Goal: Task Accomplishment & Management: Use online tool/utility

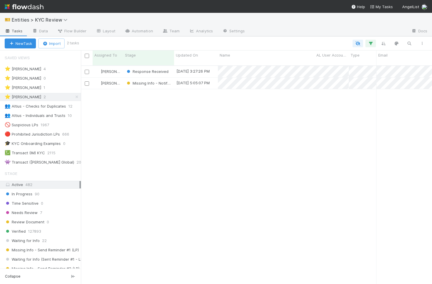
scroll to position [223, 351]
click at [149, 174] on div "Viv Hong Response Received 8/29/25, 3:27:26 PM 8/25/25, 8:50:25 AM 1 0 0 0 1 0 …" at bounding box center [256, 177] width 351 height 223
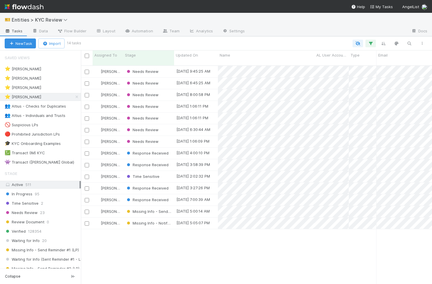
scroll to position [0, 0]
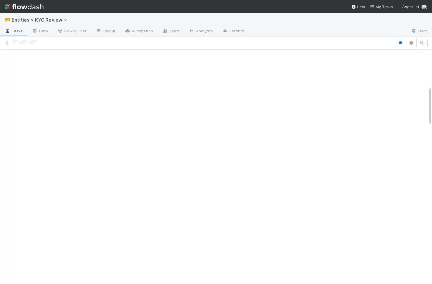
scroll to position [217, 0]
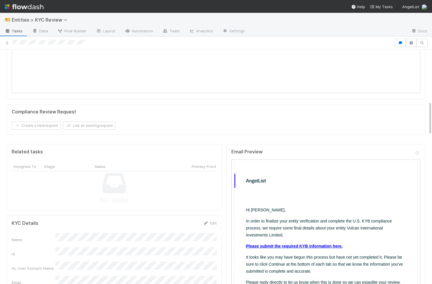
scroll to position [231, 0]
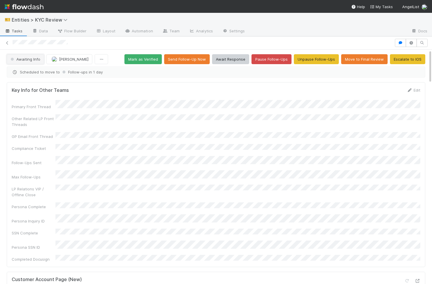
click at [25, 56] on button "Awaiting Info" at bounding box center [25, 59] width 37 height 10
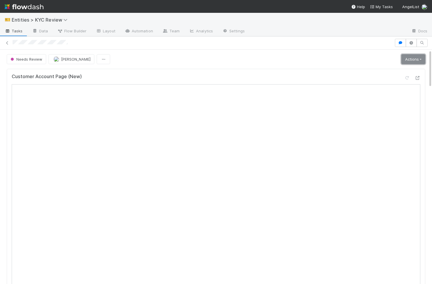
click at [268, 62] on link "Actions" at bounding box center [413, 59] width 24 height 10
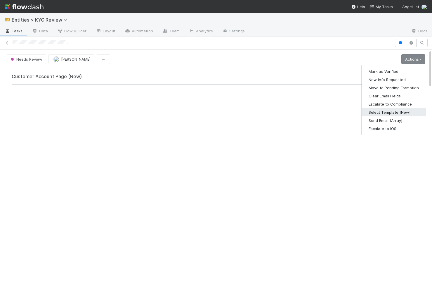
click at [268, 114] on button "Select Template [New]" at bounding box center [393, 112] width 64 height 8
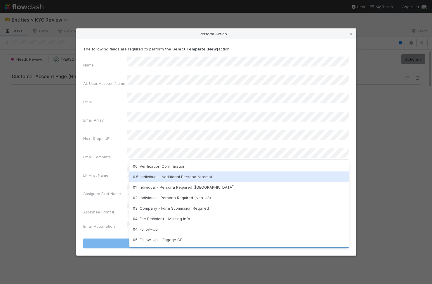
click at [185, 137] on div "0.5. Individual - Additional Persona Attempt" at bounding box center [239, 177] width 220 height 11
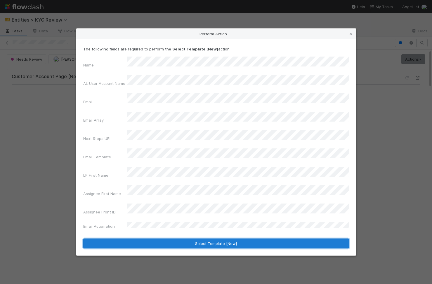
click at [153, 137] on button "Select Template [New]" at bounding box center [216, 244] width 266 height 10
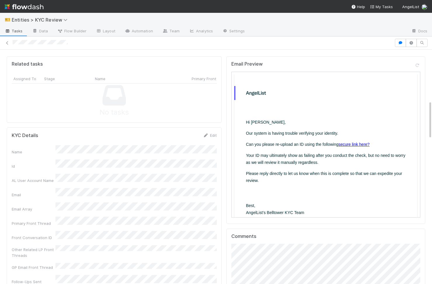
scroll to position [321, 0]
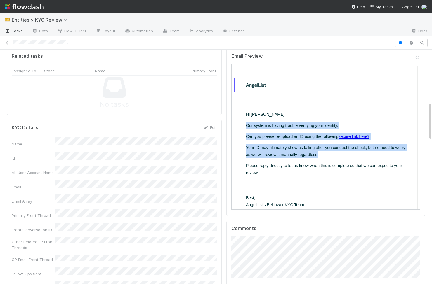
drag, startPoint x: 287, startPoint y: 181, endPoint x: 243, endPoint y: 125, distance: 71.1
click at [243, 125] on table "Hi Jane, Our system is having trouble verifying your identity. Can you please r…" at bounding box center [325, 163] width 184 height 142
copy td "Our system is having trouble verifying your identity. Can you please re-upload …"
click at [268, 137] on p "Your ID may ultimately show as failing after you conduct the check, but no need…" at bounding box center [325, 151] width 160 height 14
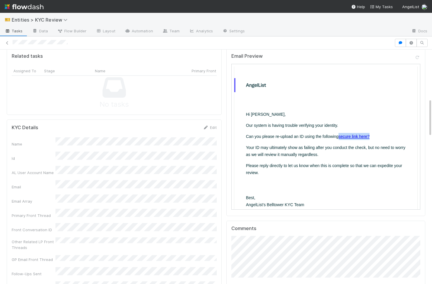
scroll to position [0, 0]
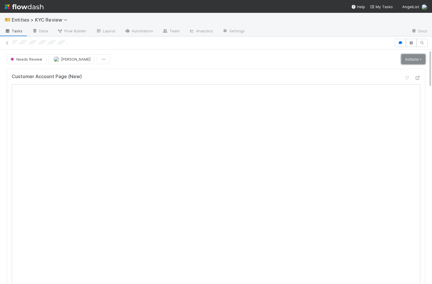
click at [268, 57] on link "Actions" at bounding box center [413, 59] width 24 height 10
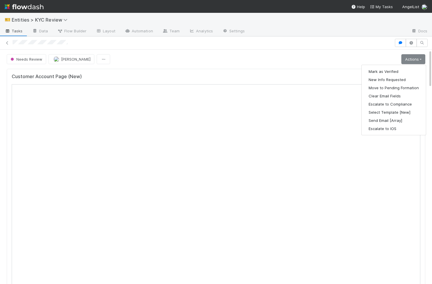
click at [26, 67] on div "Customer Account Page (New) Compliance Review Request Create a new request Link…" at bounding box center [215, 217] width 423 height 300
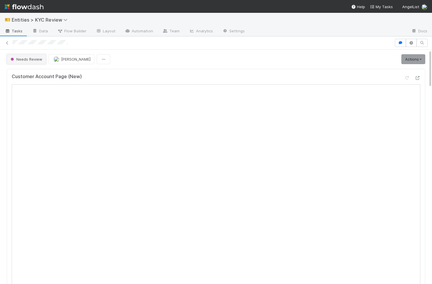
click at [26, 59] on span "Needs Review" at bounding box center [25, 59] width 33 height 5
click at [38, 60] on span "Needs Review" at bounding box center [25, 59] width 33 height 5
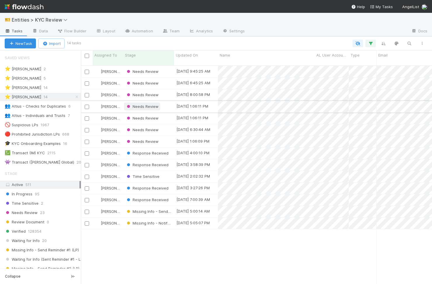
scroll to position [223, 351]
click at [158, 198] on div "Response Received" at bounding box center [147, 200] width 43 height 6
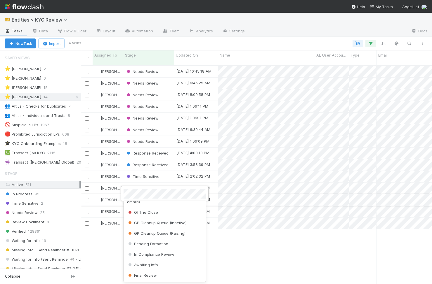
scroll to position [0, 0]
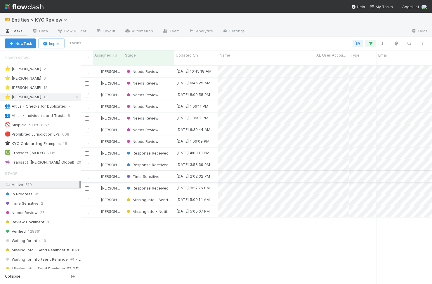
click at [171, 172] on div "Time Sensitive" at bounding box center [148, 176] width 51 height 11
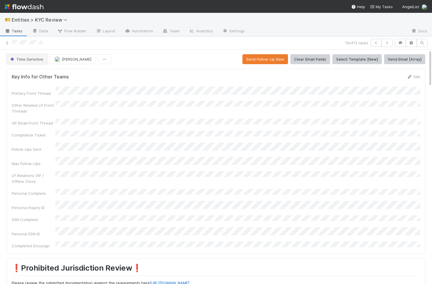
click at [21, 61] on span "Time Sensitive" at bounding box center [26, 59] width 34 height 5
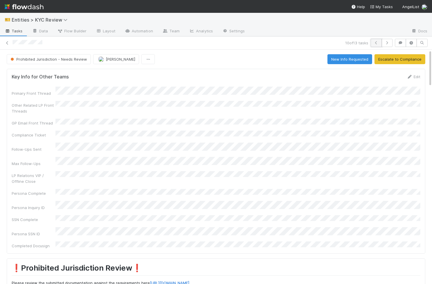
click at [373, 43] on icon "button" at bounding box center [376, 43] width 6 height 4
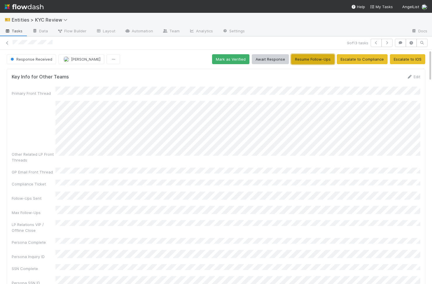
click at [314, 61] on button "Resume Follow-Ups" at bounding box center [312, 59] width 43 height 10
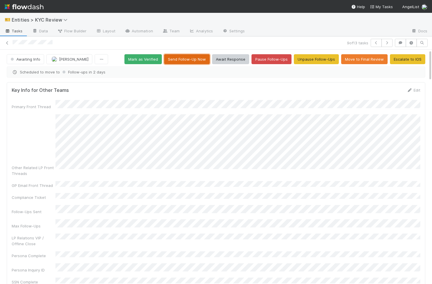
click at [182, 63] on button "Send Follow-Up Now" at bounding box center [187, 59] width 46 height 10
click at [375, 40] on button "button" at bounding box center [375, 43] width 11 height 8
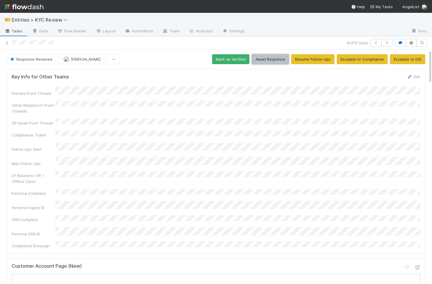
click at [281, 59] on button "Await Response" at bounding box center [270, 59] width 37 height 10
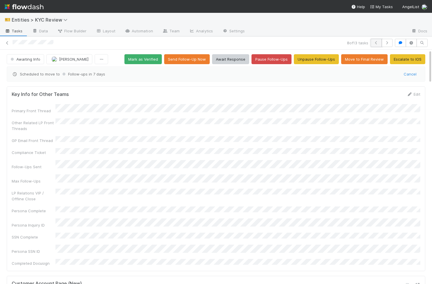
click at [374, 40] on button "button" at bounding box center [375, 43] width 11 height 8
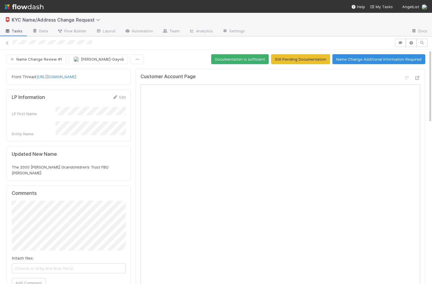
click at [105, 186] on div "Comments Attach files: Choose or drag and drop file(s) Add Comment" at bounding box center [69, 241] width 124 height 110
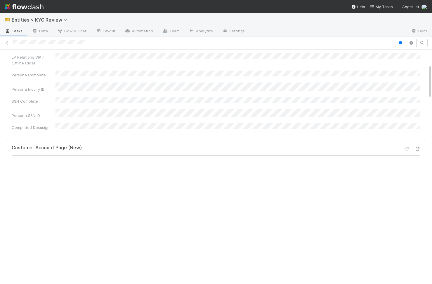
scroll to position [196, 0]
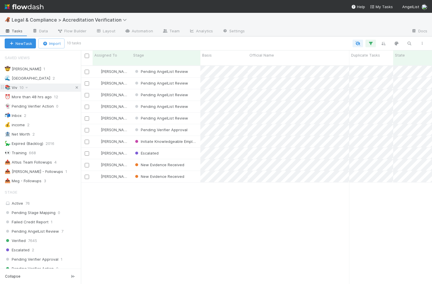
scroll to position [223, 351]
click at [77, 88] on icon at bounding box center [77, 88] width 6 height 4
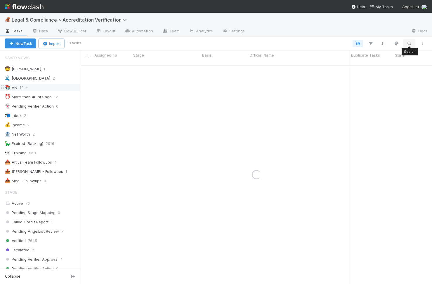
click at [410, 43] on icon "button" at bounding box center [409, 43] width 6 height 5
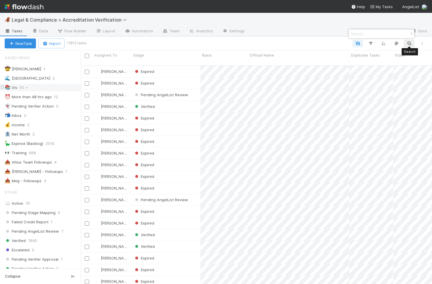
scroll to position [223, 351]
paste input "Gary Zaccagnini"
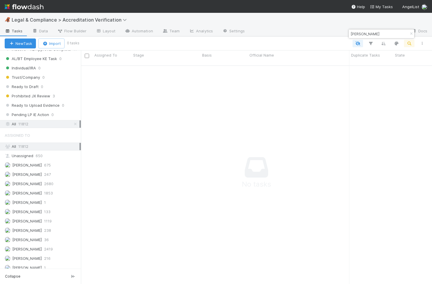
scroll to position [523, 0]
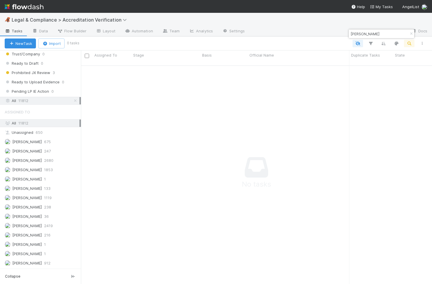
click at [350, 34] on input "Gary Zaccagnini" at bounding box center [378, 33] width 58 height 7
click at [369, 32] on input "Gary Zaccagnini" at bounding box center [378, 33] width 58 height 7
paste input "Vladim Kalutsk"
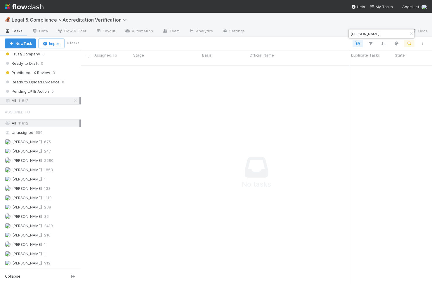
scroll to position [223, 351]
type input "Vladim Kalutski"
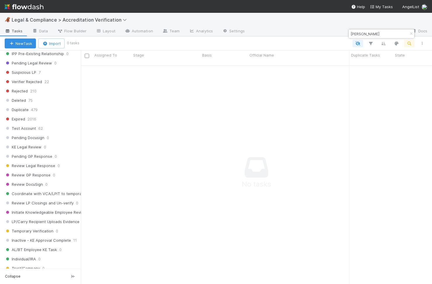
scroll to position [144, 0]
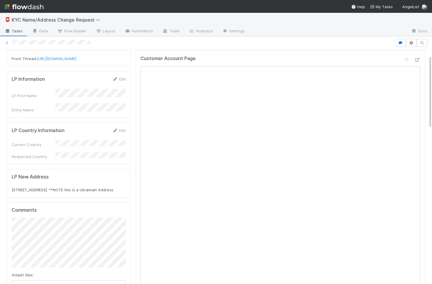
scroll to position [35, 0]
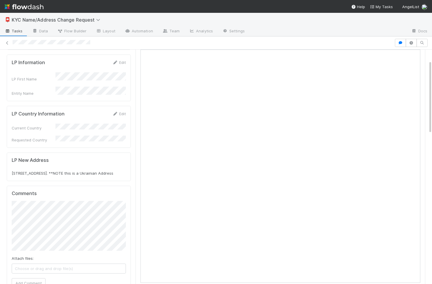
drag, startPoint x: 123, startPoint y: 166, endPoint x: 10, endPoint y: 166, distance: 112.7
click at [10, 166] on div "LP New Address [STREET_ADDRESS]. **NOTE this is a Ukrainian Address" at bounding box center [69, 167] width 124 height 29
copy span "[STREET_ADDRESS]."
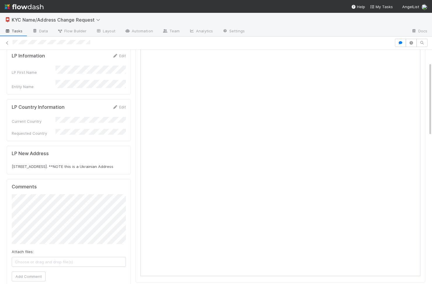
scroll to position [43, 0]
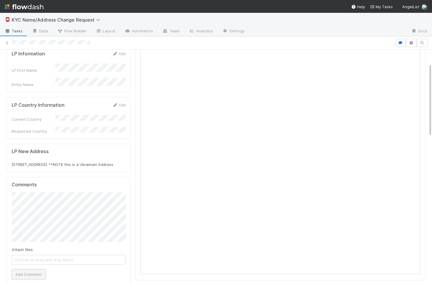
click at [29, 278] on button "Add Comment" at bounding box center [29, 275] width 34 height 10
click at [43, 272] on button "Add Comment" at bounding box center [29, 275] width 34 height 10
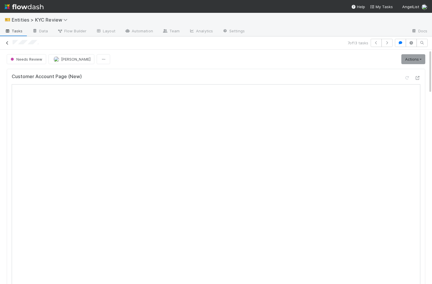
click at [10, 43] on icon at bounding box center [7, 43] width 6 height 4
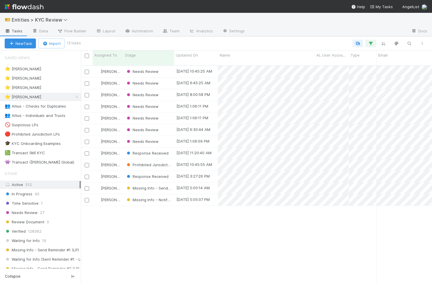
scroll to position [223, 351]
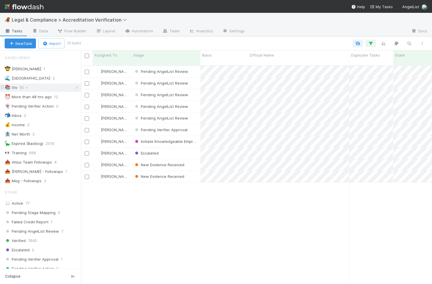
scroll to position [223, 351]
click at [183, 148] on div "Escalated" at bounding box center [165, 153] width 69 height 11
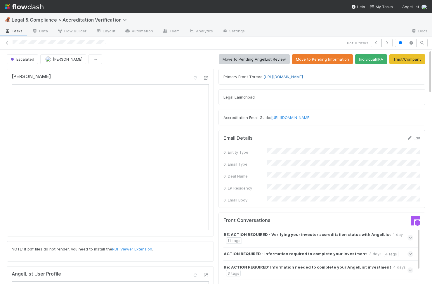
click at [300, 78] on link "https://app.frontapp.com/open/cnv_qrcx6x3" at bounding box center [282, 76] width 39 height 5
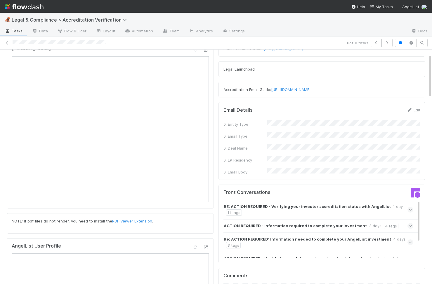
scroll to position [17, 0]
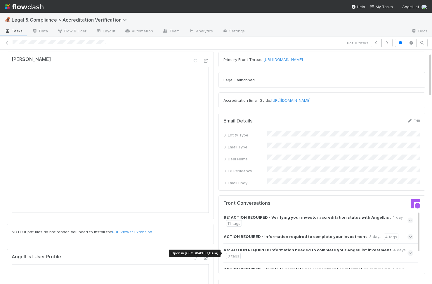
click at [205, 255] on div at bounding box center [206, 258] width 6 height 6
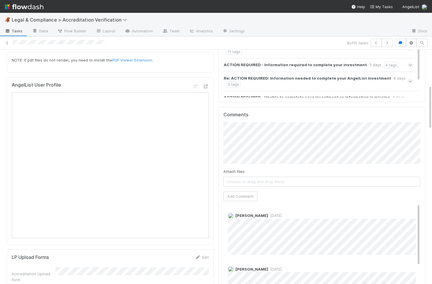
scroll to position [0, 0]
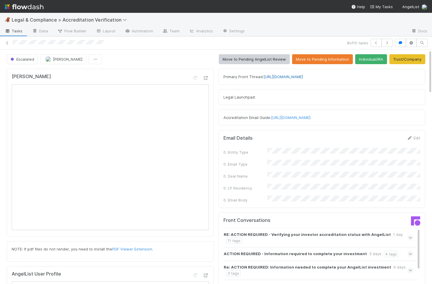
click at [295, 78] on link "https://app.frontapp.com/open/cnv_qrcx6x3" at bounding box center [282, 76] width 39 height 5
click at [9, 43] on icon at bounding box center [7, 43] width 6 height 4
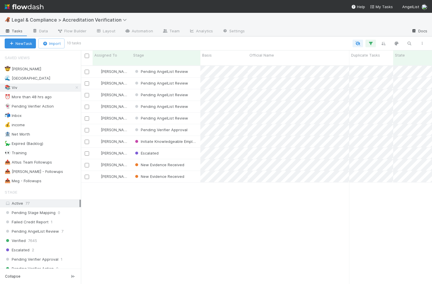
scroll to position [223, 351]
click at [409, 43] on icon "button" at bounding box center [409, 43] width 6 height 5
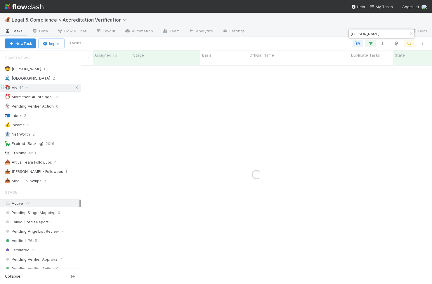
click at [77, 88] on icon at bounding box center [77, 88] width 6 height 4
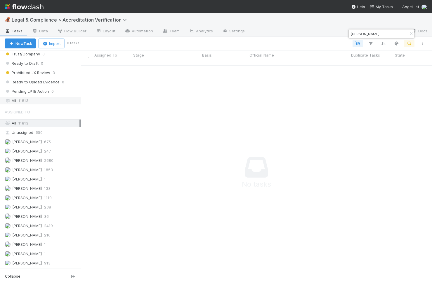
scroll to position [223, 351]
click at [29, 99] on div "All 11813" at bounding box center [42, 100] width 75 height 7
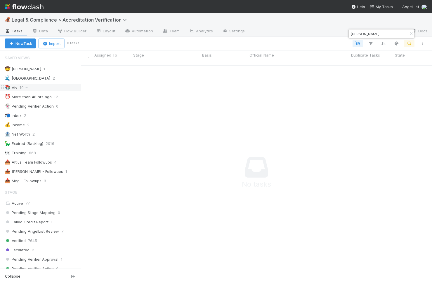
click at [349, 34] on div "Matt Keats" at bounding box center [378, 33] width 59 height 7
click at [351, 34] on input "Matt Keats" at bounding box center [378, 33] width 58 height 7
click at [376, 34] on input "Matt Keats" at bounding box center [378, 33] width 58 height 7
type input "Matt Keats"
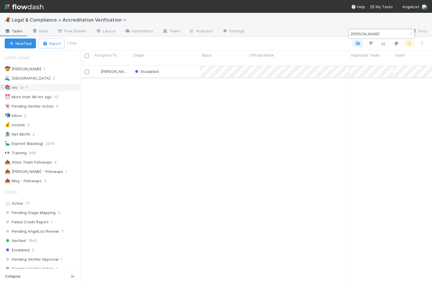
click at [175, 66] on div "Escalated" at bounding box center [165, 71] width 69 height 11
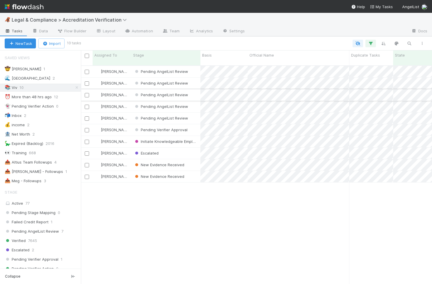
scroll to position [223, 351]
click at [112, 151] on span "[PERSON_NAME]" at bounding box center [115, 153] width 29 height 5
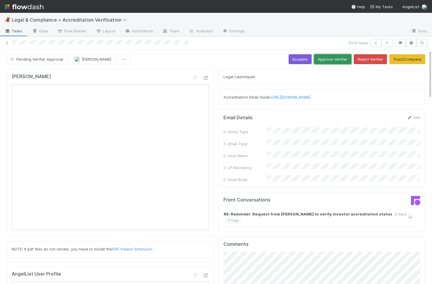
click at [349, 60] on button "Approve Verifier" at bounding box center [332, 59] width 37 height 10
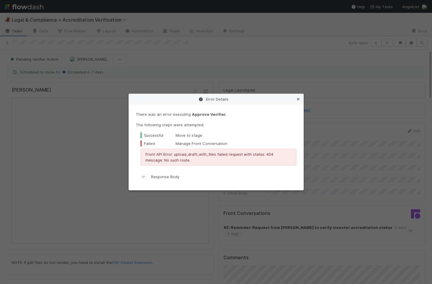
click at [298, 98] on icon at bounding box center [298, 99] width 6 height 4
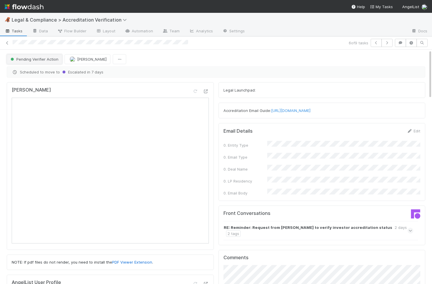
click at [40, 61] on span "Pending Verifier Action" at bounding box center [33, 59] width 49 height 5
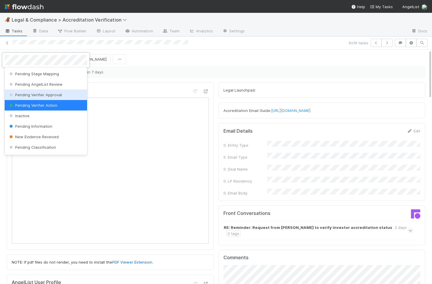
click at [55, 94] on span "Pending Verifier Approval" at bounding box center [35, 95] width 54 height 5
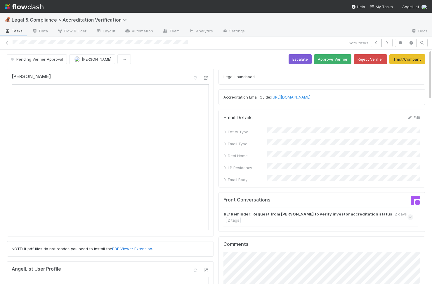
click at [254, 71] on div "Legal Launchpad:" at bounding box center [321, 77] width 207 height 16
click at [32, 55] on button "Pending Verifier Approval" at bounding box center [37, 59] width 60 height 10
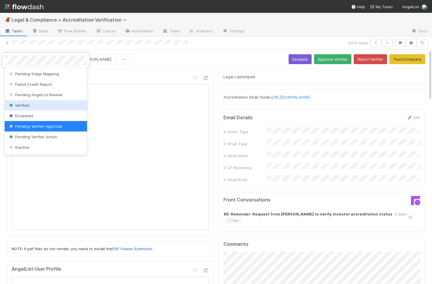
click at [41, 104] on div "Verified" at bounding box center [46, 105] width 82 height 11
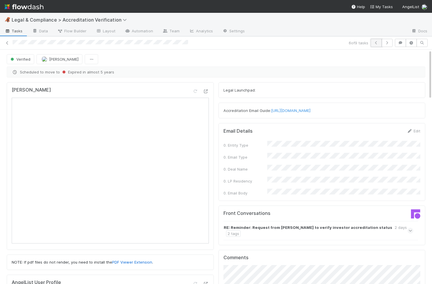
click at [377, 42] on icon "button" at bounding box center [376, 43] width 6 height 4
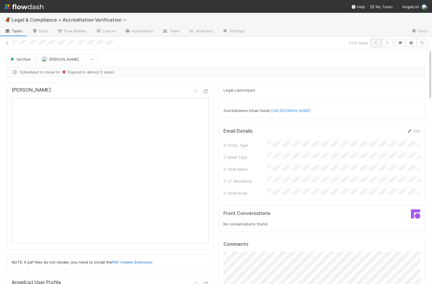
click at [372, 44] on button "button" at bounding box center [375, 43] width 11 height 8
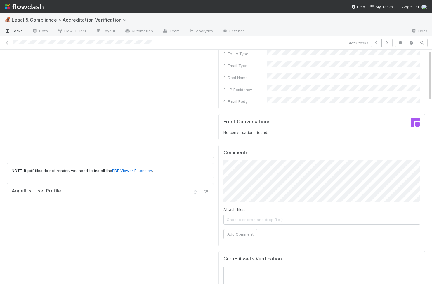
scroll to position [112, 0]
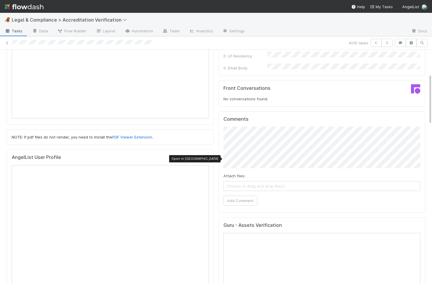
click at [207, 158] on icon at bounding box center [206, 159] width 6 height 4
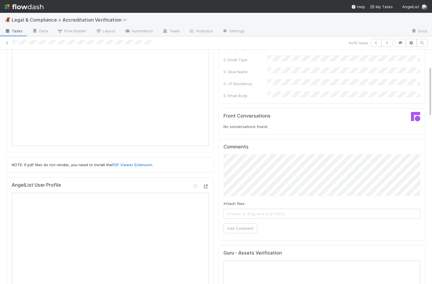
scroll to position [0, 0]
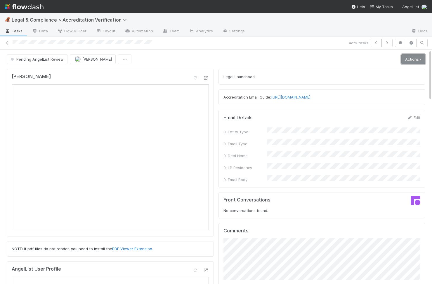
click at [408, 61] on link "Actions" at bounding box center [413, 59] width 24 height 10
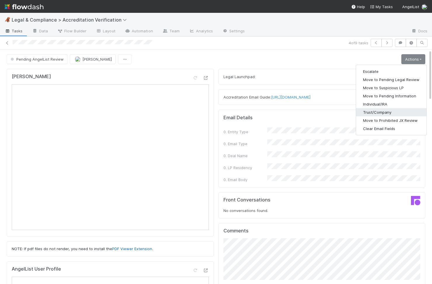
click at [392, 110] on button "Trust/Company" at bounding box center [391, 112] width 70 height 8
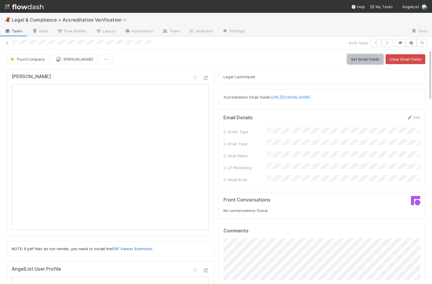
click at [373, 60] on button "Set Email Fields" at bounding box center [365, 59] width 36 height 10
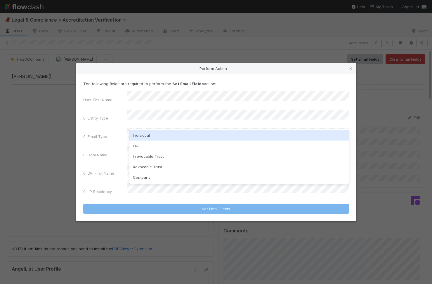
click at [243, 67] on div "Perform Action The following fields are required to perform the Set Email Field…" at bounding box center [216, 142] width 432 height 284
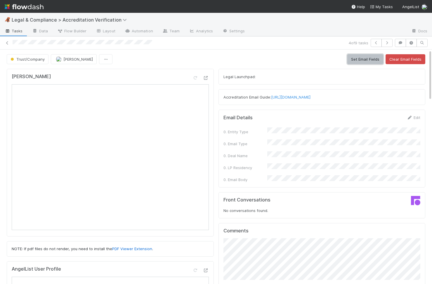
click at [371, 58] on button "Set Email Fields" at bounding box center [365, 59] width 36 height 10
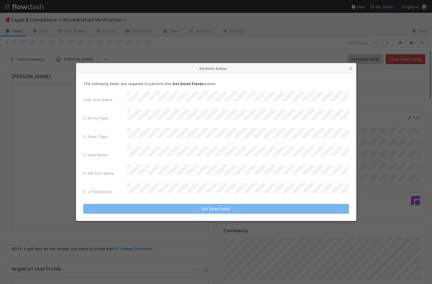
click at [47, 165] on div "Perform Action The following fields are required to perform the Set Email Field…" at bounding box center [216, 142] width 432 height 284
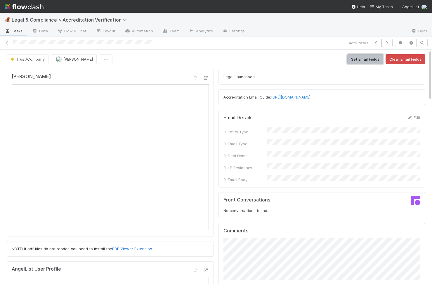
click at [361, 62] on button "Set Email Fields" at bounding box center [365, 59] width 36 height 10
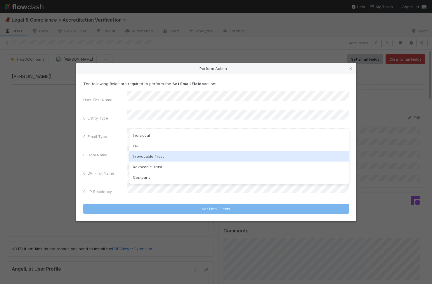
click at [191, 157] on div "Irrevocable Trust" at bounding box center [239, 156] width 220 height 11
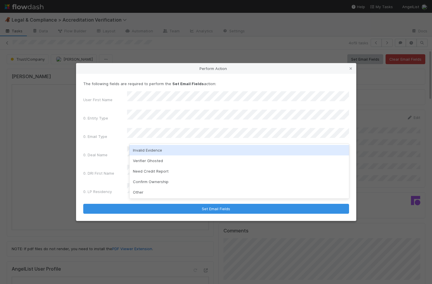
click at [170, 151] on div "Invalid Evidence" at bounding box center [239, 150] width 220 height 11
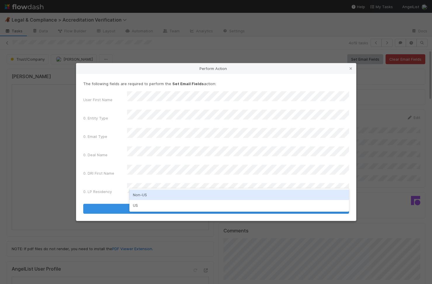
click at [163, 199] on div "Non-US" at bounding box center [239, 195] width 220 height 11
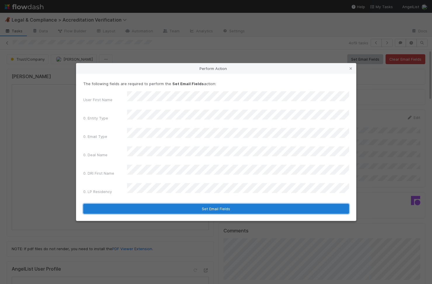
click at [163, 204] on button "Set Email Fields" at bounding box center [216, 209] width 266 height 10
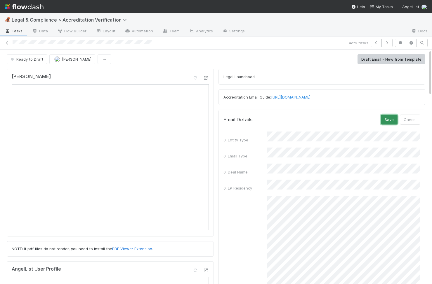
click at [387, 121] on button "Save" at bounding box center [389, 120] width 17 height 10
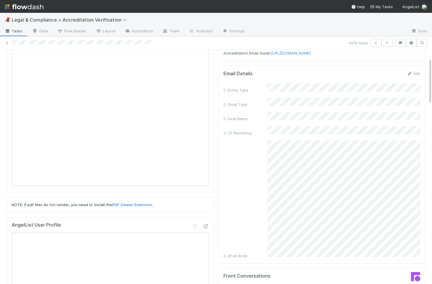
click at [390, 92] on div "0. Entity Type 0. Email Type 0. Deal Name 0. LP Residency 0. Email Body" at bounding box center [321, 170] width 197 height 175
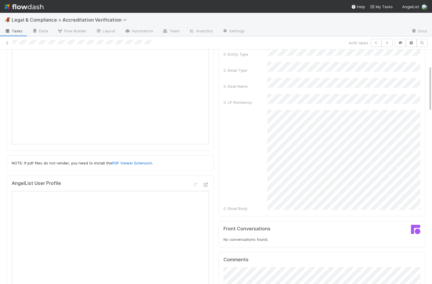
scroll to position [74, 0]
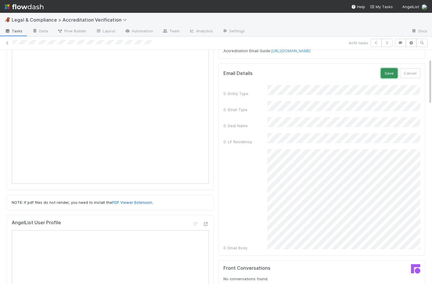
click at [395, 75] on button "Save" at bounding box center [389, 73] width 17 height 10
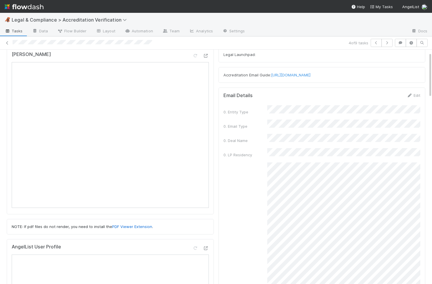
scroll to position [0, 0]
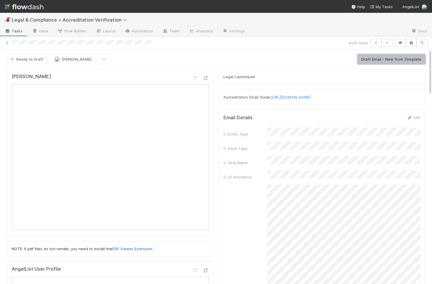
click at [396, 59] on button "Draft Email - New from Template" at bounding box center [391, 59] width 68 height 10
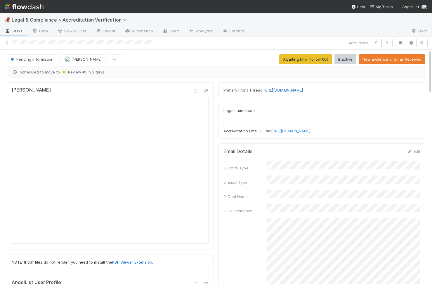
click at [295, 91] on link "https://app.frontapp.com/open/cnv_qsmvyfb" at bounding box center [282, 90] width 39 height 5
click at [373, 44] on icon "button" at bounding box center [376, 43] width 6 height 4
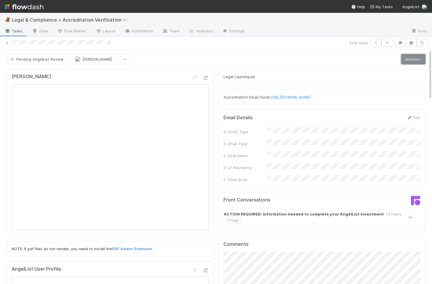
click at [411, 59] on link "Actions" at bounding box center [413, 59] width 24 height 10
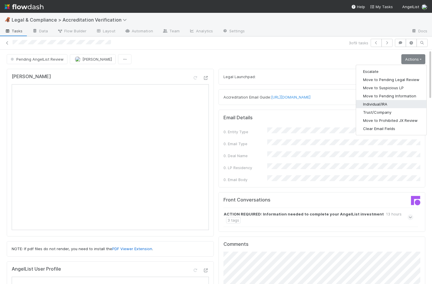
click at [403, 102] on button "Individual/IRA" at bounding box center [391, 104] width 70 height 8
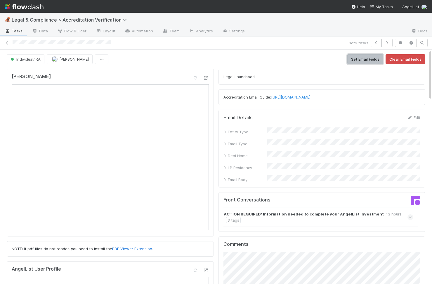
click at [366, 58] on button "Set Email Fields" at bounding box center [365, 59] width 36 height 10
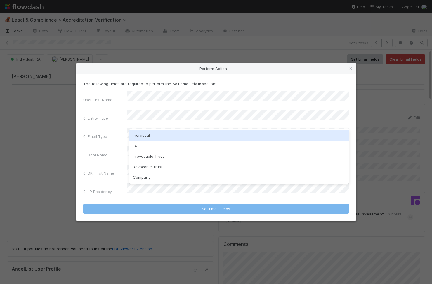
click at [155, 137] on div "Individual" at bounding box center [239, 135] width 220 height 11
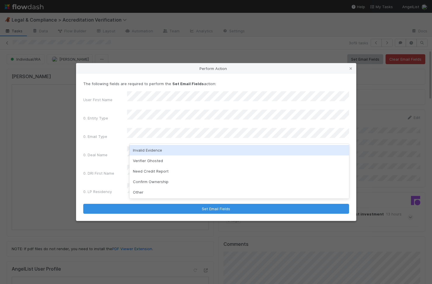
click at [154, 154] on div "Invalid Evidence" at bounding box center [239, 150] width 220 height 11
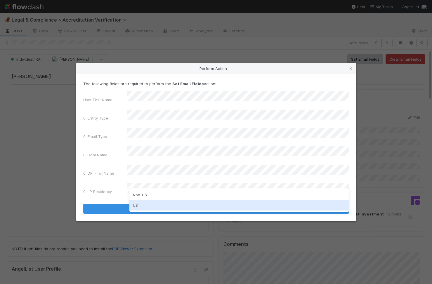
click at [146, 203] on div "US" at bounding box center [239, 205] width 220 height 11
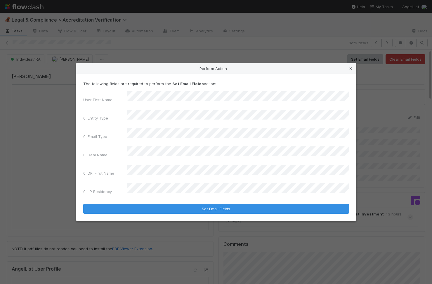
click at [350, 71] on icon at bounding box center [351, 69] width 6 height 4
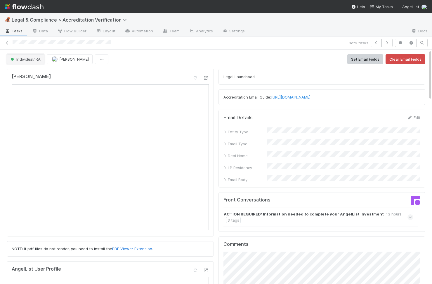
click at [31, 61] on span "Individual/IRA" at bounding box center [24, 59] width 31 height 5
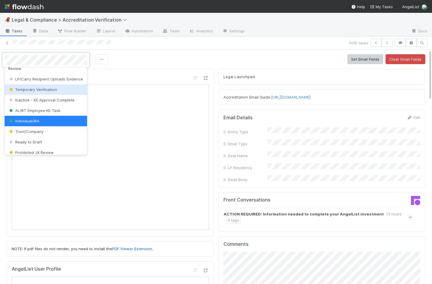
scroll to position [365, 0]
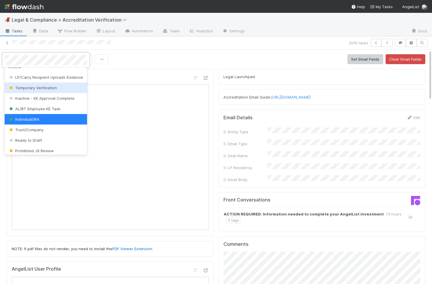
click at [196, 62] on div at bounding box center [216, 142] width 432 height 284
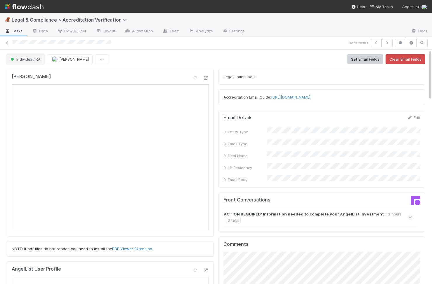
click at [31, 60] on span "Individual/IRA" at bounding box center [24, 59] width 31 height 5
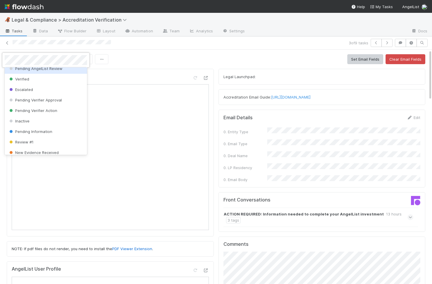
scroll to position [0, 0]
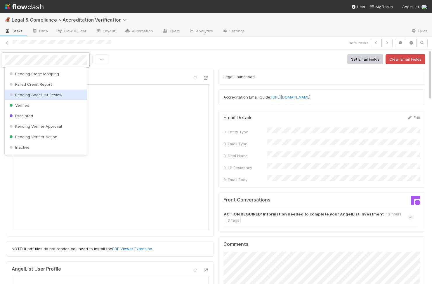
click at [45, 98] on div "Pending AngelList Review" at bounding box center [46, 95] width 82 height 11
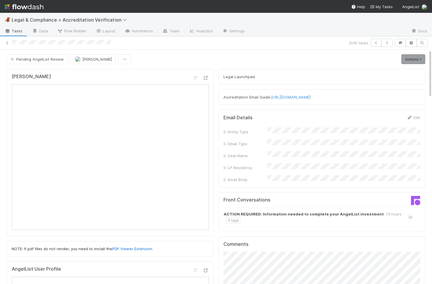
click at [173, 74] on div "Noto" at bounding box center [110, 79] width 197 height 11
click at [376, 43] on icon "button" at bounding box center [376, 43] width 6 height 4
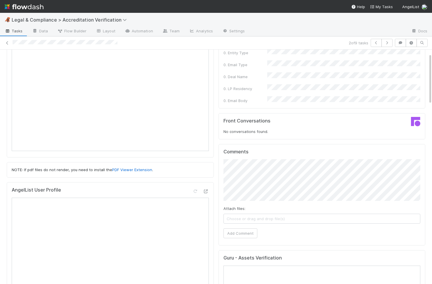
scroll to position [101, 0]
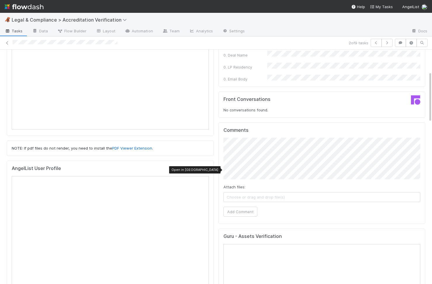
click at [207, 170] on icon at bounding box center [206, 170] width 6 height 4
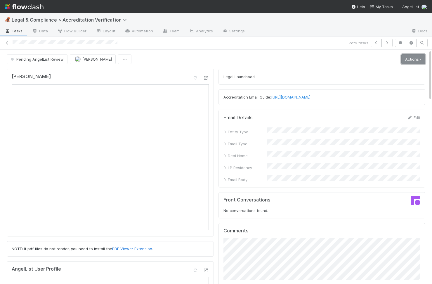
click at [410, 59] on link "Actions" at bounding box center [413, 59] width 24 height 10
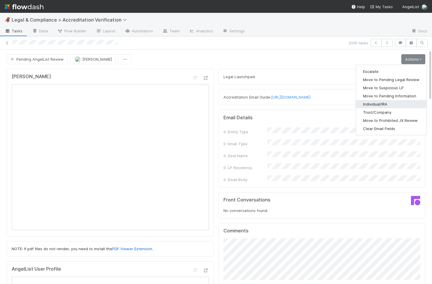
click at [383, 107] on button "Individual/IRA" at bounding box center [391, 104] width 70 height 8
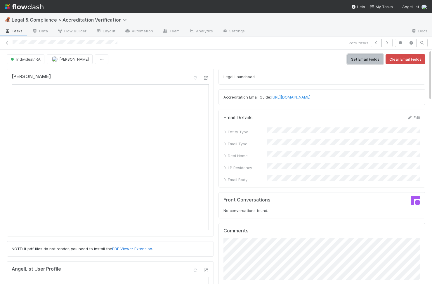
click at [376, 60] on button "Set Email Fields" at bounding box center [365, 59] width 36 height 10
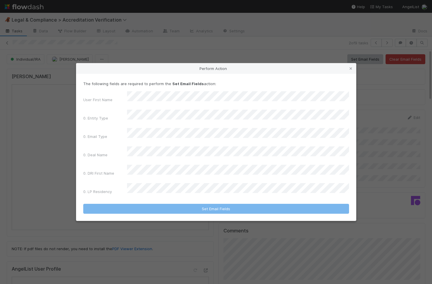
click at [197, 127] on div "User First Name 0. Entity Type 0. Email Type 0. Deal Name 0. DRI First Name 0. …" at bounding box center [216, 144] width 266 height 106
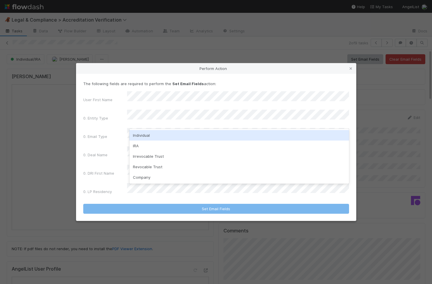
click at [181, 135] on div "Individual" at bounding box center [239, 135] width 220 height 11
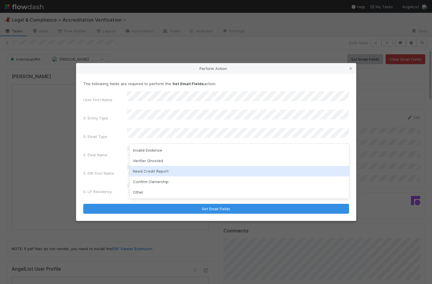
click at [177, 172] on div "Need Credit Report" at bounding box center [239, 171] width 220 height 11
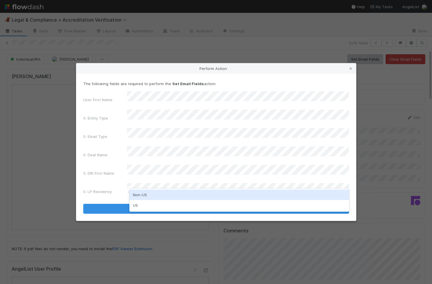
click at [165, 197] on div "Non-US" at bounding box center [239, 195] width 220 height 11
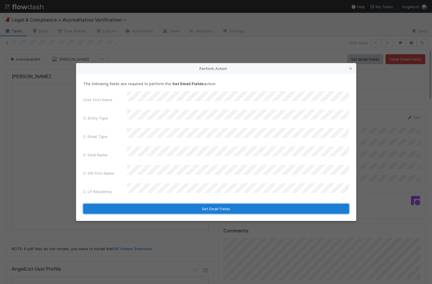
click at [164, 204] on button "Set Email Fields" at bounding box center [216, 209] width 266 height 10
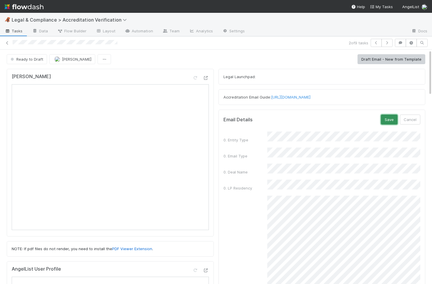
click at [391, 119] on button "Save" at bounding box center [389, 120] width 17 height 10
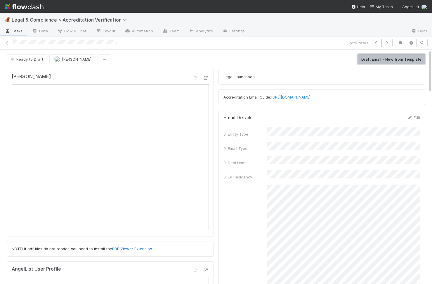
click at [389, 56] on button "Draft Email - New from Template" at bounding box center [391, 59] width 68 height 10
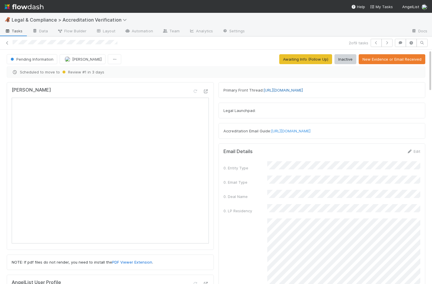
click at [303, 91] on link "https://app.frontapp.com/open/cnv_qsn5udj" at bounding box center [282, 90] width 39 height 5
click at [374, 46] on button "button" at bounding box center [375, 43] width 11 height 8
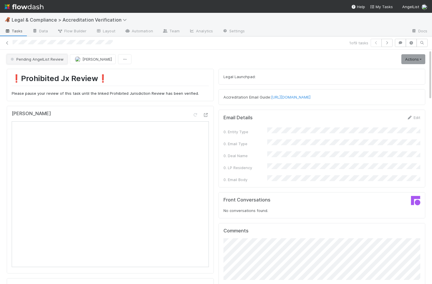
click at [32, 61] on button "Pending AngelList Review" at bounding box center [37, 59] width 61 height 10
click at [7, 43] on icon at bounding box center [7, 43] width 6 height 4
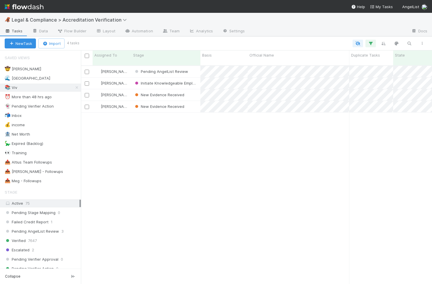
scroll to position [0, 0]
click at [188, 102] on div "New Evidence Received" at bounding box center [165, 106] width 69 height 11
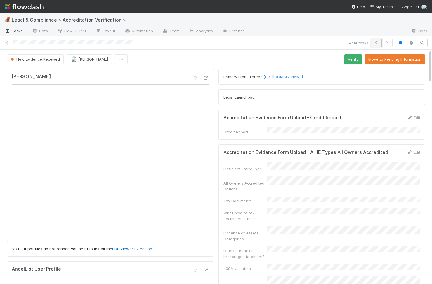
click at [374, 44] on icon "button" at bounding box center [376, 43] width 6 height 4
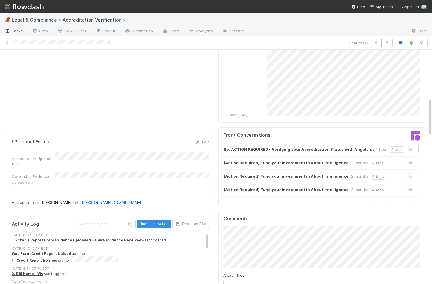
scroll to position [349, 0]
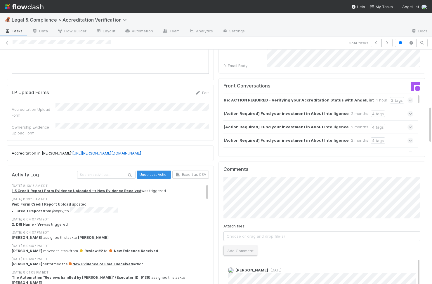
click at [244, 246] on button "Add Comment" at bounding box center [240, 251] width 34 height 10
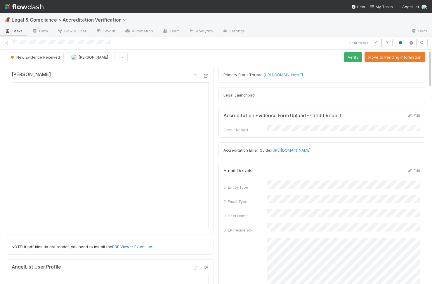
scroll to position [0, 0]
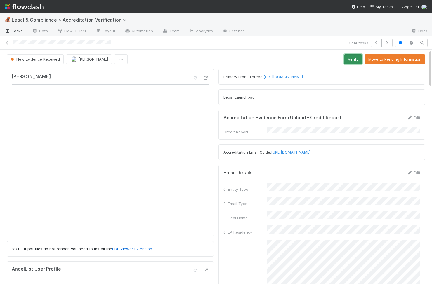
click at [358, 62] on button "Verify" at bounding box center [353, 59] width 18 height 10
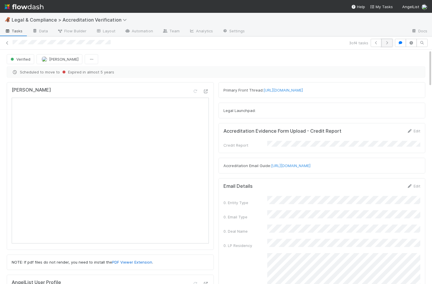
click at [390, 44] on button "button" at bounding box center [386, 43] width 11 height 8
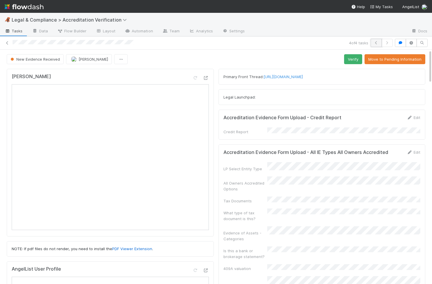
click at [372, 42] on button "button" at bounding box center [375, 43] width 11 height 8
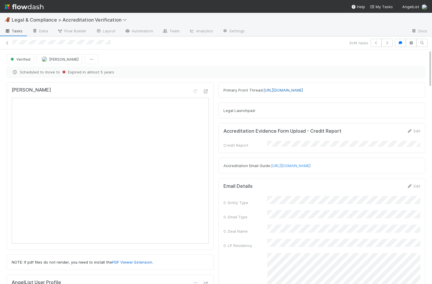
click at [303, 90] on link "https://app.frontapp.com/open/cnv_qptnruv" at bounding box center [282, 90] width 39 height 5
click at [389, 42] on icon "button" at bounding box center [387, 43] width 6 height 4
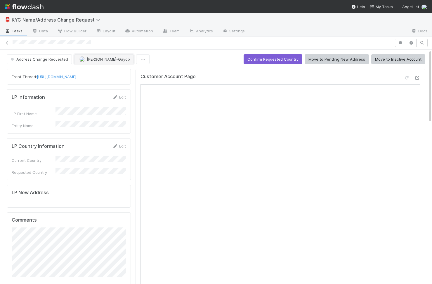
click at [101, 57] on span "[PERSON_NAME]-Gayob" at bounding box center [108, 59] width 43 height 5
click at [7, 42] on icon at bounding box center [7, 43] width 6 height 4
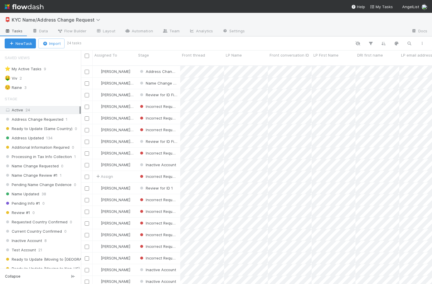
scroll to position [0, 0]
click at [60, 88] on div "☺️ Raine 3" at bounding box center [43, 87] width 76 height 7
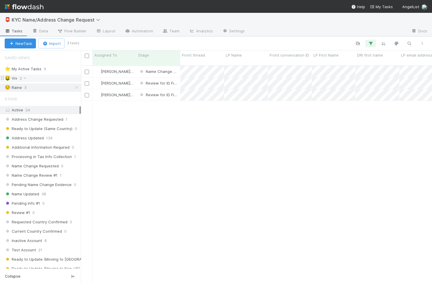
scroll to position [223, 351]
click at [45, 81] on div "🤑 Viv 2" at bounding box center [43, 78] width 76 height 7
click at [50, 89] on div "☺️ Raine 3" at bounding box center [43, 87] width 76 height 7
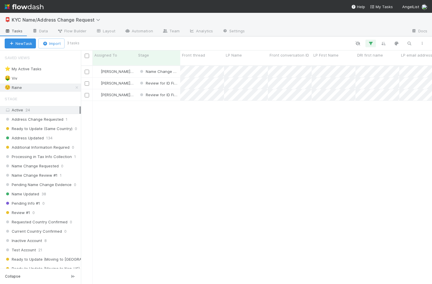
scroll to position [223, 351]
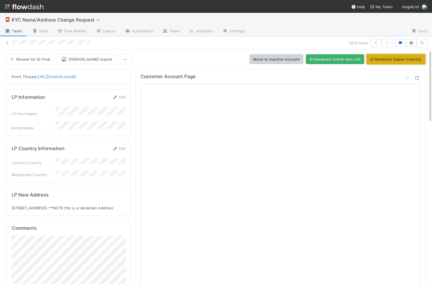
click at [416, 57] on button "ID Received (Same Country)" at bounding box center [395, 59] width 59 height 10
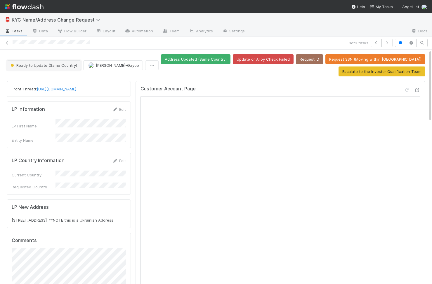
click at [65, 63] on button "Ready to Update (Same Country)" at bounding box center [44, 65] width 74 height 10
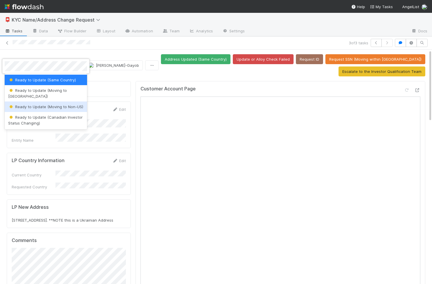
click at [58, 105] on span "Ready to Update (Moving to Non-US)" at bounding box center [45, 107] width 75 height 5
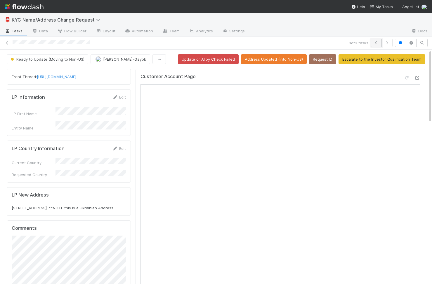
click at [375, 42] on icon "button" at bounding box center [376, 43] width 6 height 4
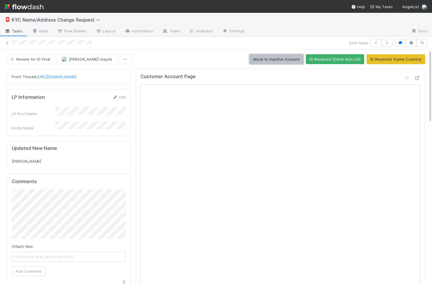
click at [282, 60] on button "Move to Inactive Account" at bounding box center [276, 59] width 54 height 10
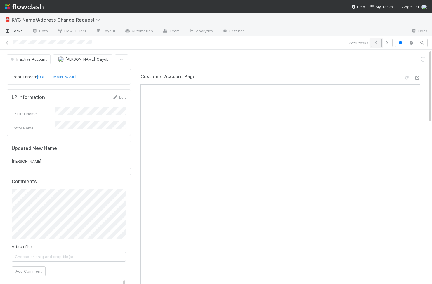
click at [376, 42] on icon "button" at bounding box center [376, 43] width 6 height 4
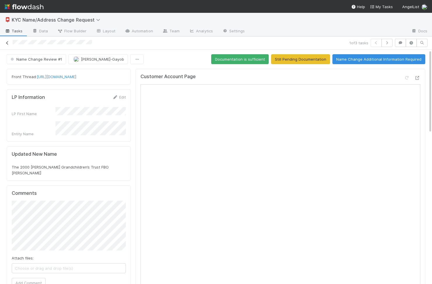
click at [6, 44] on icon at bounding box center [7, 43] width 6 height 4
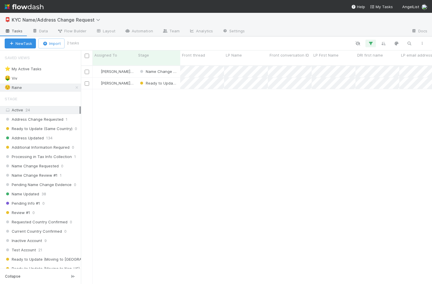
scroll to position [223, 351]
click at [59, 78] on div "🤑 Viv 2" at bounding box center [43, 78] width 76 height 7
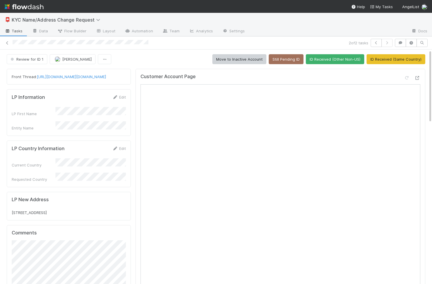
scroll to position [119, 114]
click at [7, 42] on icon at bounding box center [7, 43] width 6 height 4
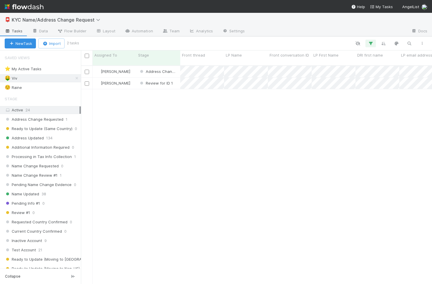
scroll to position [223, 351]
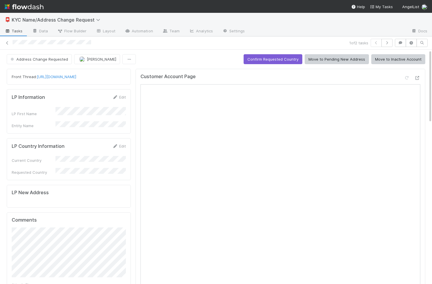
click at [94, 116] on div "LP First Name Entity Name" at bounding box center [69, 118] width 114 height 22
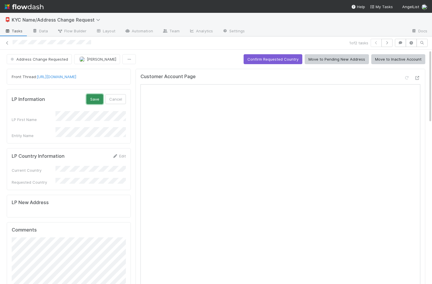
click at [94, 100] on button "Save" at bounding box center [94, 99] width 17 height 10
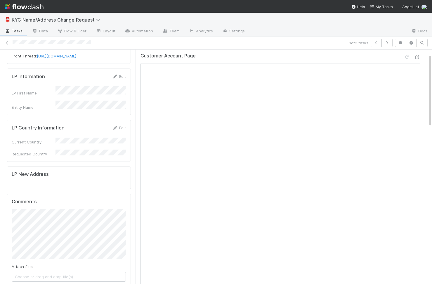
scroll to position [27, 0]
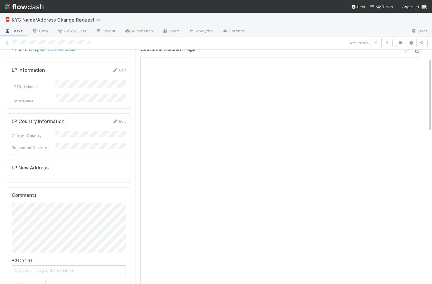
click at [46, 165] on h5 "LP New Address" at bounding box center [69, 168] width 114 height 6
click at [62, 170] on div "LP New Address" at bounding box center [69, 171] width 124 height 23
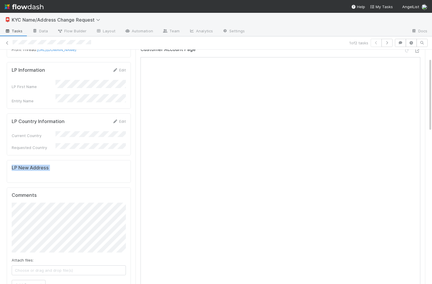
click at [62, 170] on div "LP New Address" at bounding box center [69, 171] width 124 height 23
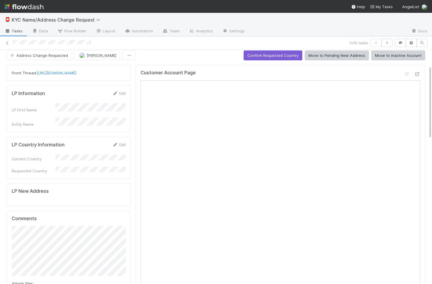
scroll to position [51, 0]
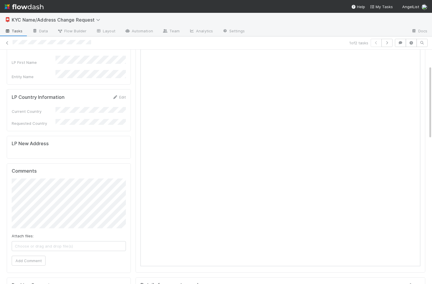
click at [48, 147] on div "LP New Address" at bounding box center [69, 147] width 124 height 23
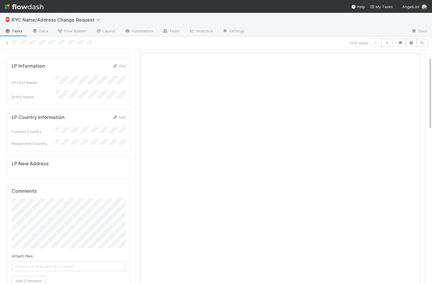
scroll to position [0, 0]
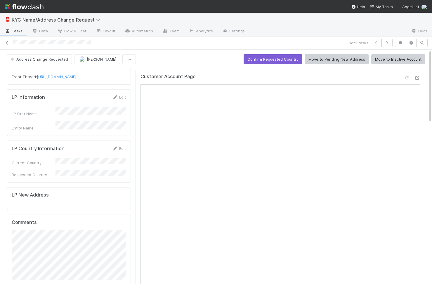
click at [5, 43] on icon at bounding box center [7, 43] width 6 height 4
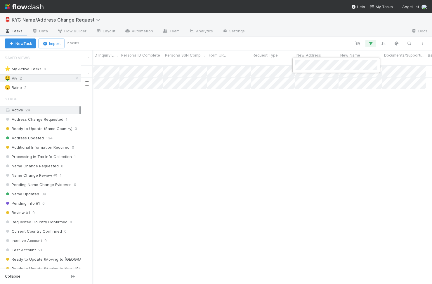
click at [318, 104] on div at bounding box center [216, 142] width 432 height 284
click at [288, 66] on div at bounding box center [216, 142] width 432 height 284
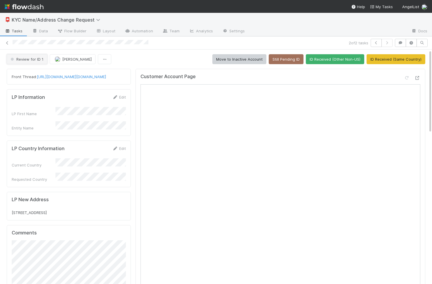
click at [39, 61] on button "Review for ID 1" at bounding box center [27, 59] width 41 height 10
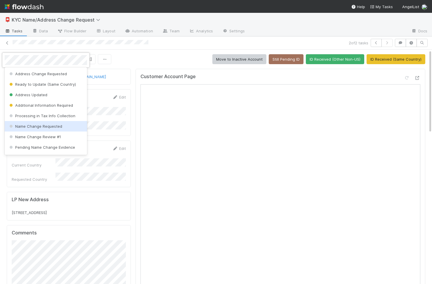
click at [42, 129] on div "Name Change Requested" at bounding box center [46, 126] width 82 height 11
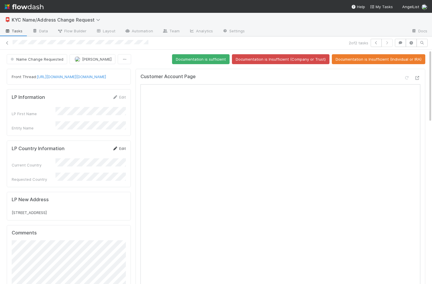
click at [125, 149] on link "Edit" at bounding box center [119, 148] width 14 height 5
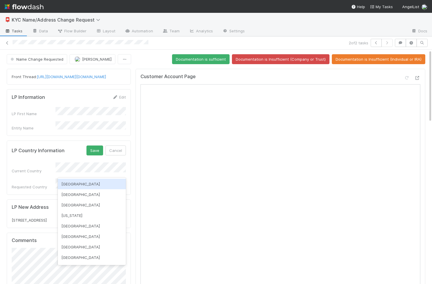
click at [130, 166] on div "LP Country Information Save Cancel Current Country Requested Country" at bounding box center [69, 168] width 124 height 54
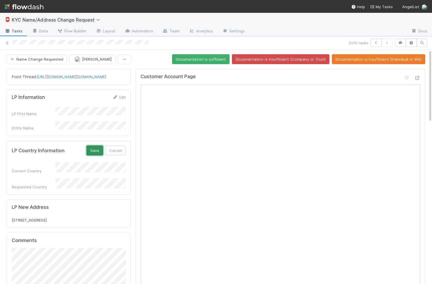
click at [95, 153] on button "Save" at bounding box center [94, 151] width 17 height 10
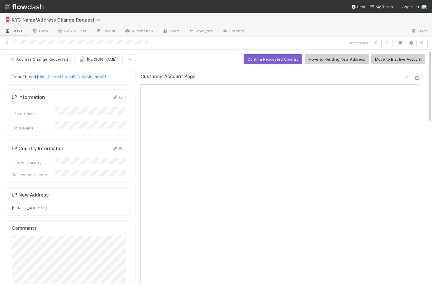
click at [118, 201] on div "LP New Address 96 Rockwell Place Apt 37F Brooklyn, NY 11217" at bounding box center [69, 201] width 114 height 19
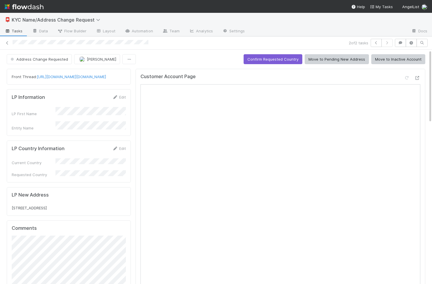
click at [104, 204] on div "LP New Address 96 Rockwell Place Apt 37F Brooklyn, NY 11217" at bounding box center [69, 201] width 114 height 19
click at [8, 41] on icon at bounding box center [7, 43] width 6 height 4
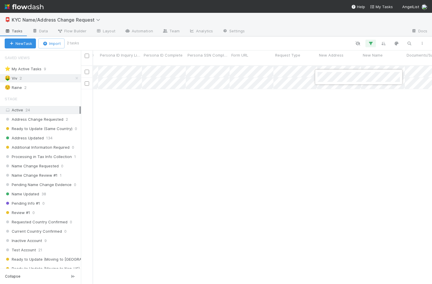
click at [333, 105] on div at bounding box center [216, 142] width 432 height 284
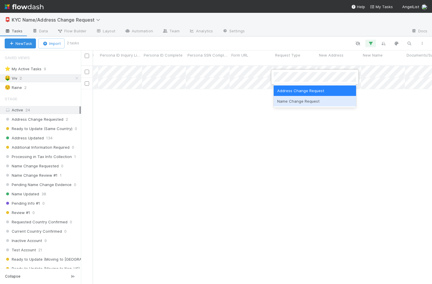
click at [290, 101] on div "Name Change Request" at bounding box center [315, 101] width 82 height 11
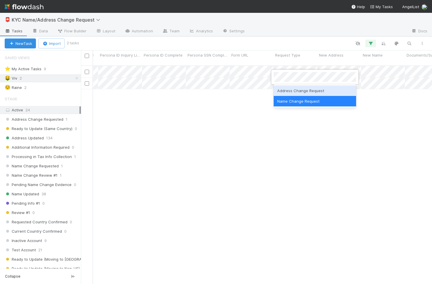
click at [295, 88] on div "Address Change Request" at bounding box center [315, 91] width 82 height 11
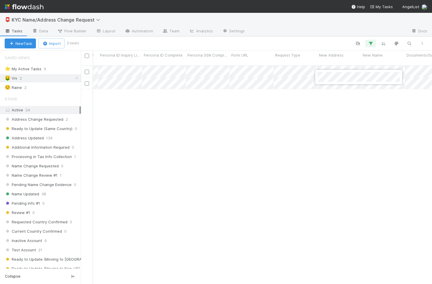
click at [353, 95] on div at bounding box center [216, 142] width 432 height 284
click at [244, 78] on div at bounding box center [216, 142] width 432 height 284
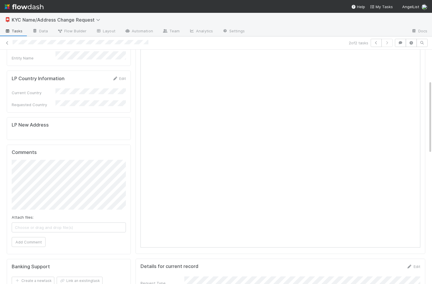
scroll to position [46, 0]
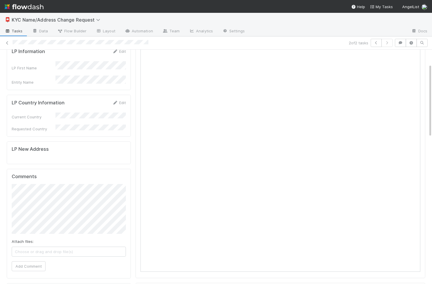
click at [67, 155] on div "LP New Address" at bounding box center [69, 153] width 124 height 23
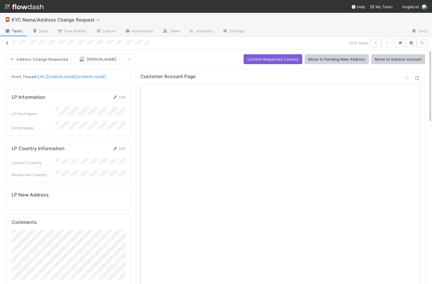
click at [8, 43] on icon at bounding box center [7, 43] width 6 height 4
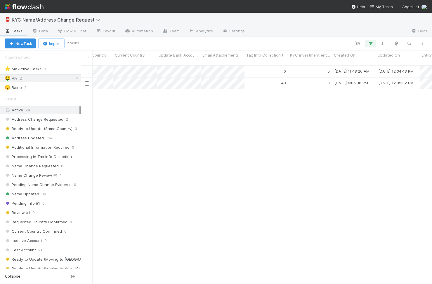
scroll to position [0, 649]
click at [295, 85] on div at bounding box center [216, 142] width 432 height 284
click at [321, 152] on div "Viv Hong Address Change Requested 0 0 9/2/25, 11:48:26 AM 9/2/25, 12:34:43 PM 0…" at bounding box center [256, 177] width 351 height 223
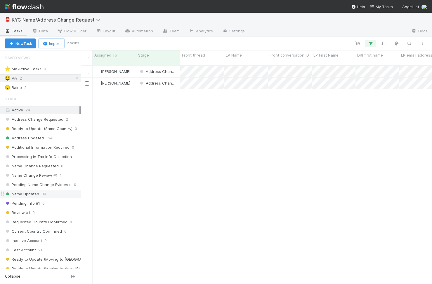
click at [39, 194] on div "Name Updated 38" at bounding box center [43, 194] width 76 height 7
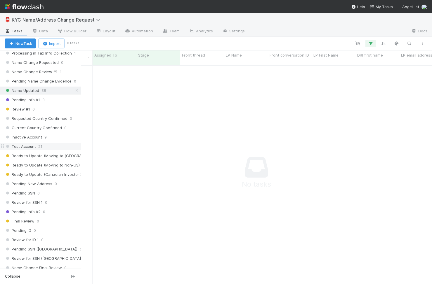
click at [58, 145] on div "Test Account 21" at bounding box center [43, 146] width 76 height 7
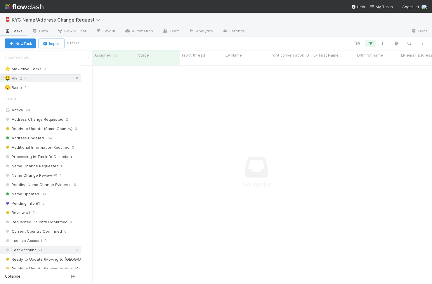
click at [74, 78] on icon at bounding box center [77, 78] width 6 height 4
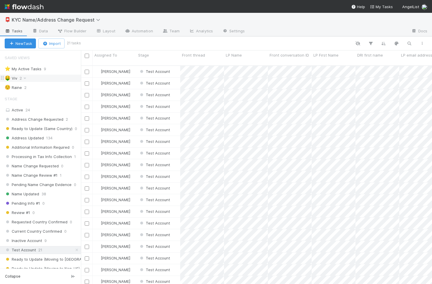
click at [46, 80] on div "🤑 Viv 2" at bounding box center [43, 78] width 76 height 7
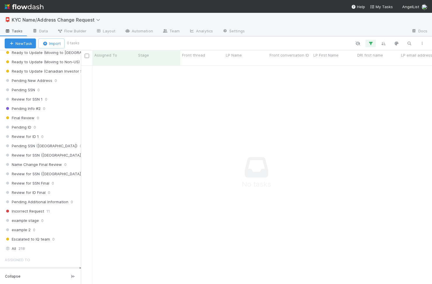
scroll to position [262, 0]
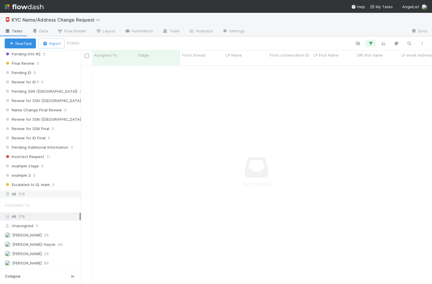
click at [41, 192] on div "All 218" at bounding box center [42, 194] width 75 height 7
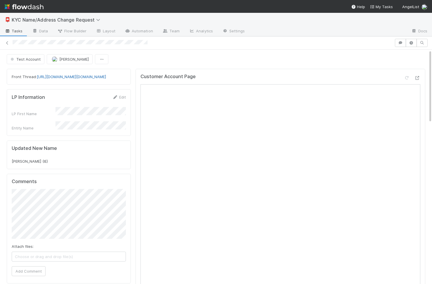
click at [87, 79] on link "[URL][DOMAIN_NAME][DOMAIN_NAME]" at bounding box center [71, 76] width 69 height 5
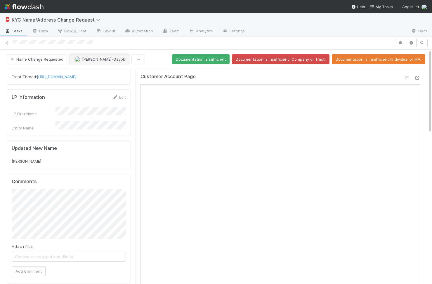
click at [99, 60] on span "[PERSON_NAME]-Gayob" at bounding box center [103, 59] width 43 height 5
click at [79, 161] on div "Updated New Name [PERSON_NAME]" at bounding box center [69, 155] width 124 height 29
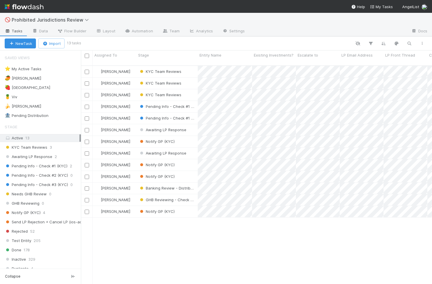
scroll to position [223, 351]
click at [65, 98] on div "🍍 Viv 4" at bounding box center [43, 96] width 76 height 7
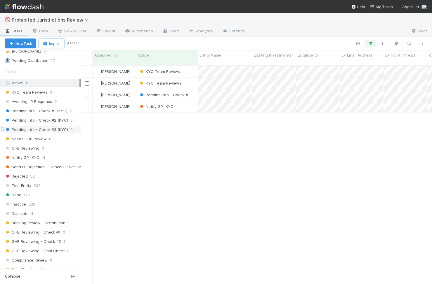
scroll to position [177, 0]
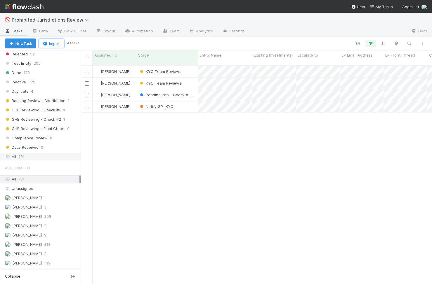
click at [52, 158] on div "All 781" at bounding box center [42, 156] width 75 height 7
click at [409, 44] on icon "button" at bounding box center [409, 43] width 6 height 5
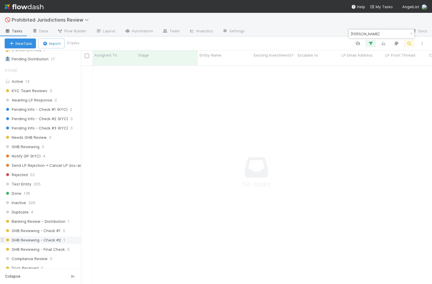
scroll to position [0, 0]
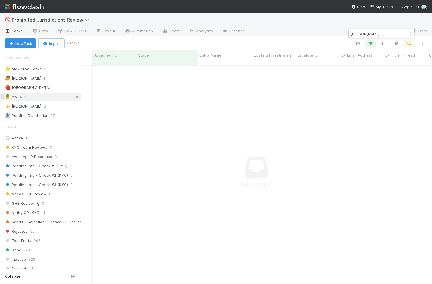
type input "[PERSON_NAME]"
click at [75, 96] on icon at bounding box center [77, 97] width 6 height 4
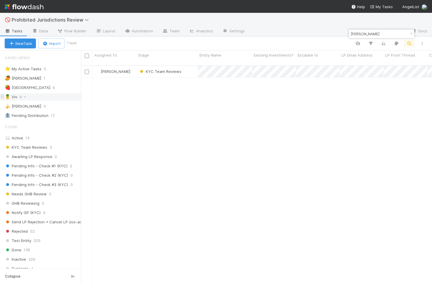
scroll to position [223, 351]
click at [411, 33] on icon "button" at bounding box center [411, 34] width 6 height 4
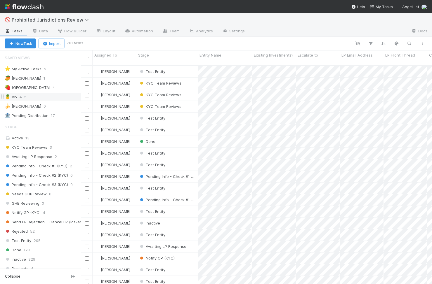
click at [62, 96] on div "🍍 Viv 4" at bounding box center [43, 96] width 76 height 7
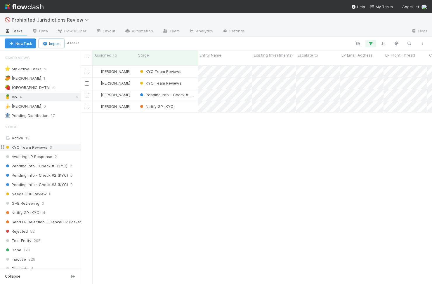
scroll to position [223, 351]
click at [187, 101] on div "Notify GP (KYC)" at bounding box center [166, 106] width 61 height 11
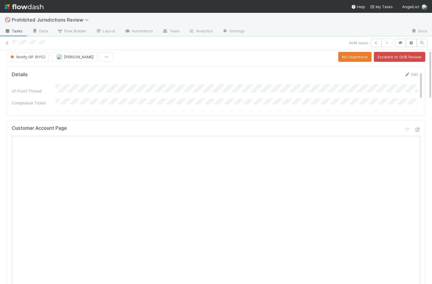
scroll to position [1, 0]
click at [376, 45] on button "button" at bounding box center [375, 43] width 11 height 8
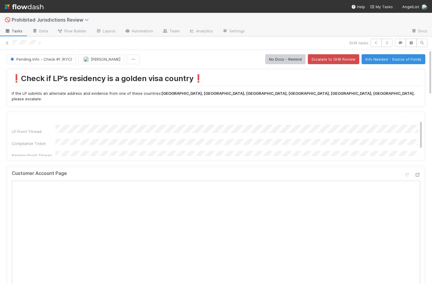
scroll to position [5, 0]
click at [290, 58] on button "No Docs - Remind" at bounding box center [285, 59] width 40 height 10
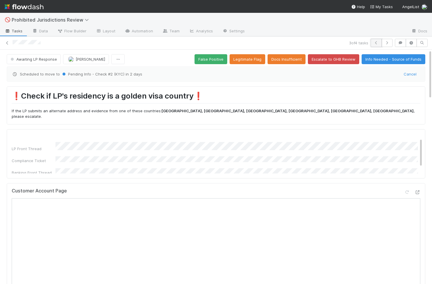
click at [378, 43] on icon "button" at bounding box center [376, 43] width 6 height 4
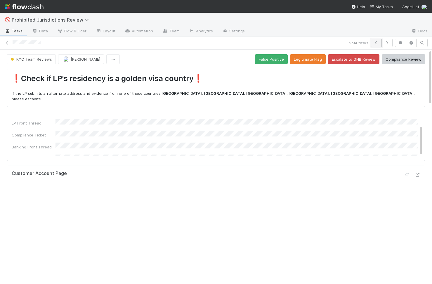
click at [376, 42] on icon "button" at bounding box center [376, 43] width 6 height 4
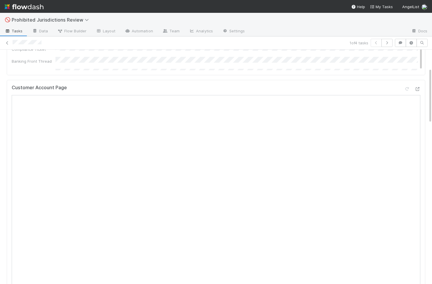
scroll to position [87, 0]
click at [390, 39] on button "button" at bounding box center [386, 43] width 11 height 8
click at [6, 176] on div "❗Check if LP's residency is a golden visa country❗ If the LP submits an alterna…" at bounding box center [215, 191] width 423 height 447
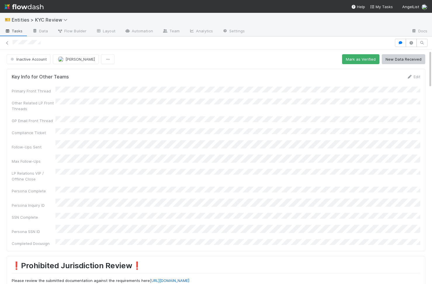
scroll to position [8, 0]
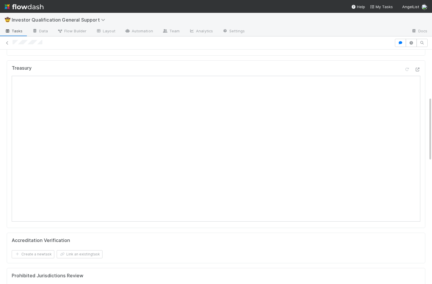
scroll to position [184, 0]
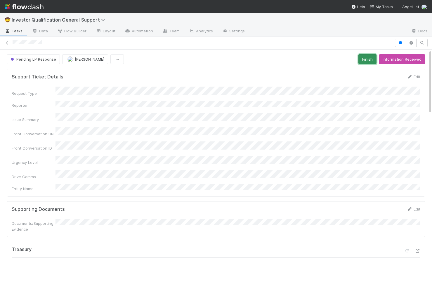
click at [366, 60] on button "Finish" at bounding box center [367, 59] width 18 height 10
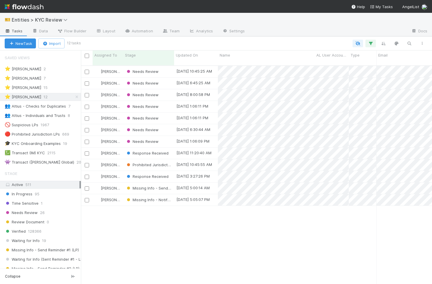
scroll to position [223, 351]
click at [154, 163] on span "Time Sensitive" at bounding box center [142, 165] width 37 height 8
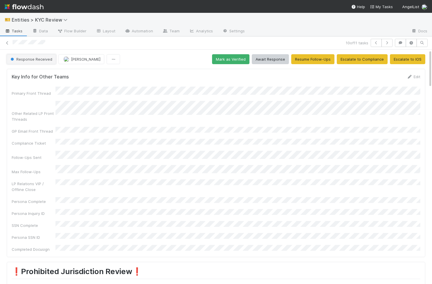
click at [44, 58] on span "Response Received" at bounding box center [30, 59] width 43 height 5
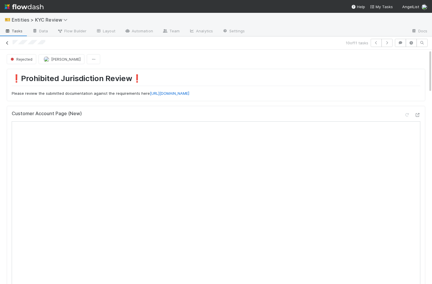
click at [7, 43] on icon at bounding box center [7, 43] width 6 height 4
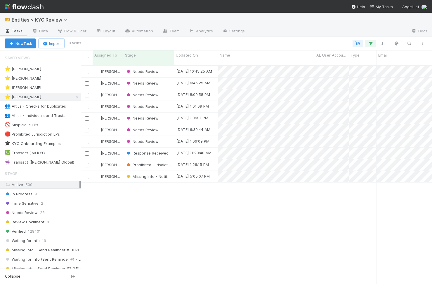
scroll to position [223, 351]
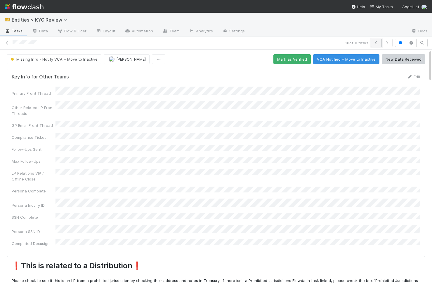
click at [377, 45] on button "button" at bounding box center [375, 43] width 11 height 8
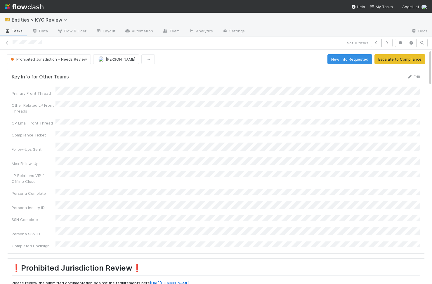
click at [206, 147] on div "Primary Front Thread Other Related LP Front Threads GP Email Front Thread Compl…" at bounding box center [216, 168] width 408 height 162
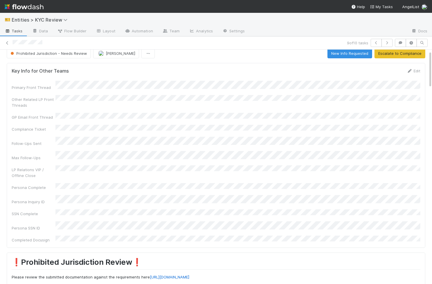
scroll to position [9, 0]
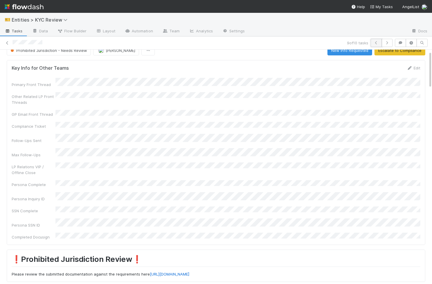
click at [378, 45] on button "button" at bounding box center [375, 43] width 11 height 8
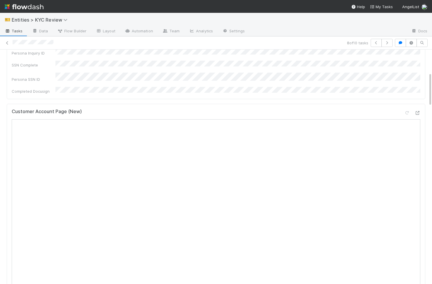
scroll to position [156, 0]
click at [8, 43] on icon at bounding box center [7, 43] width 6 height 4
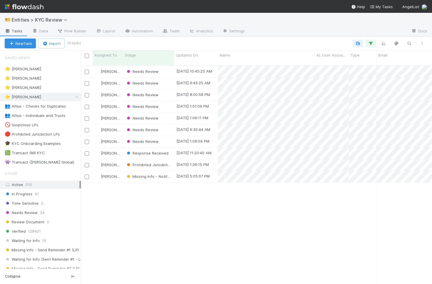
scroll to position [0, 0]
click at [183, 212] on div "Viv Hong Needs Review 9/2/25, 10:45:25 AM 9/2/25, 10:45:17 AM 0 0 0 0 0 0 0 0 0…" at bounding box center [256, 177] width 351 height 223
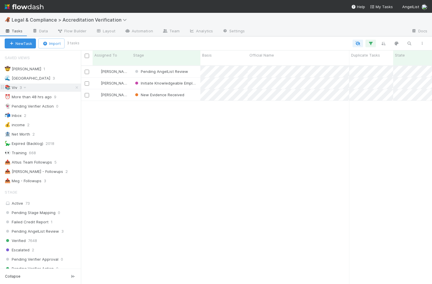
scroll to position [223, 351]
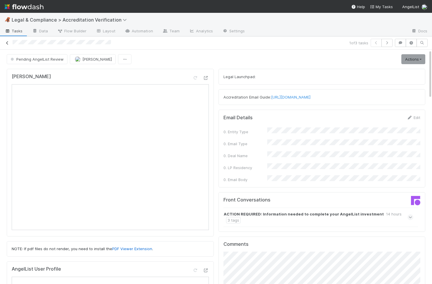
click at [9, 42] on icon at bounding box center [7, 43] width 6 height 4
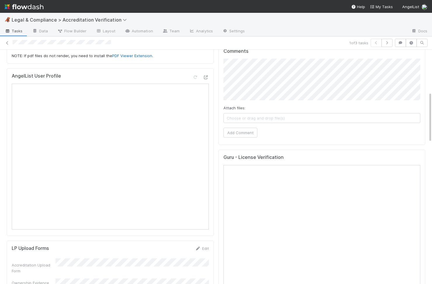
scroll to position [181, 0]
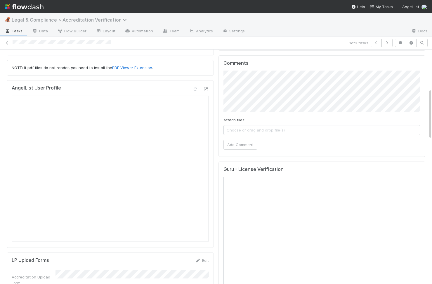
click at [41, 19] on span "Legal & Compliance > Accreditation Verification" at bounding box center [71, 20] width 118 height 6
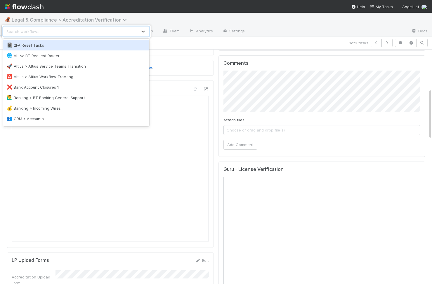
type input "u"
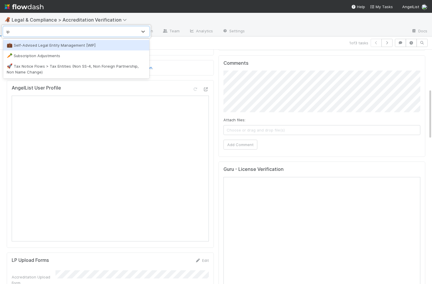
type input "i"
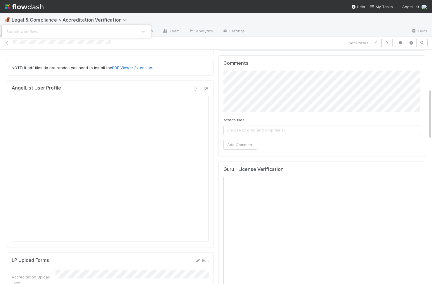
click at [212, 78] on div "Search workflows" at bounding box center [216, 142] width 432 height 284
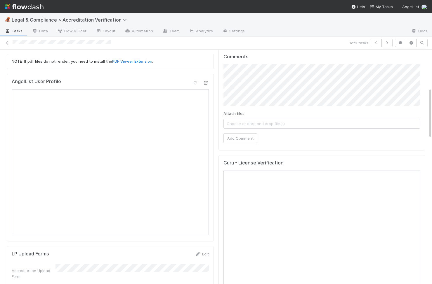
scroll to position [159, 0]
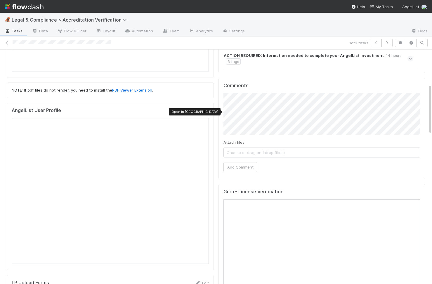
click at [208, 112] on icon at bounding box center [206, 112] width 6 height 4
click at [17, 18] on span "Legal & Compliance > Accreditation Verification" at bounding box center [71, 20] width 118 height 6
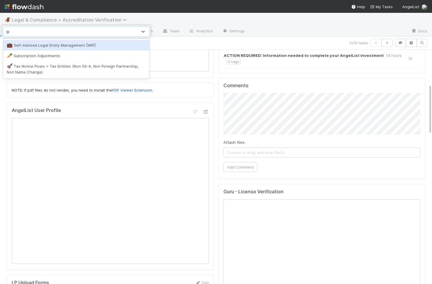
type input "i"
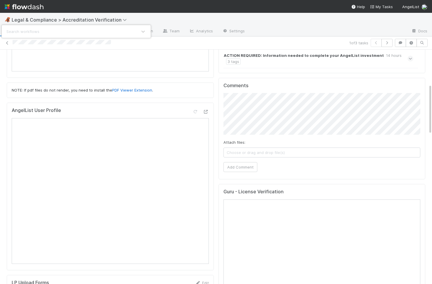
click at [201, 102] on div "Search workflows" at bounding box center [216, 142] width 432 height 284
click at [27, 8] on img at bounding box center [24, 7] width 39 height 10
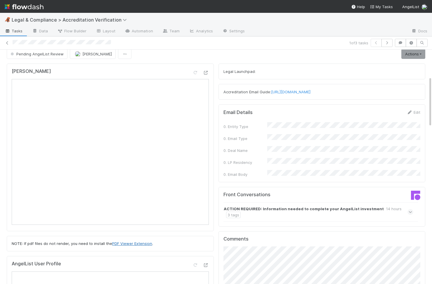
scroll to position [0, 0]
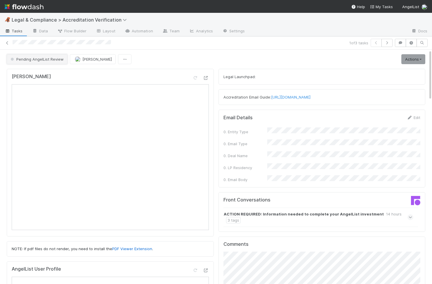
click at [40, 62] on button "Pending AngelList Review" at bounding box center [37, 59] width 61 height 10
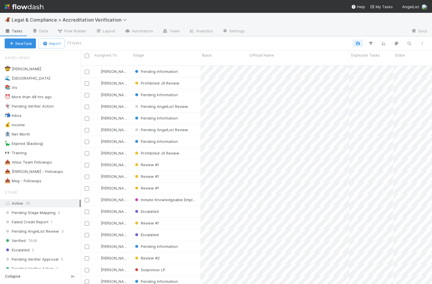
scroll to position [0, 0]
click at [58, 87] on div "📚 Viv 3" at bounding box center [43, 87] width 76 height 7
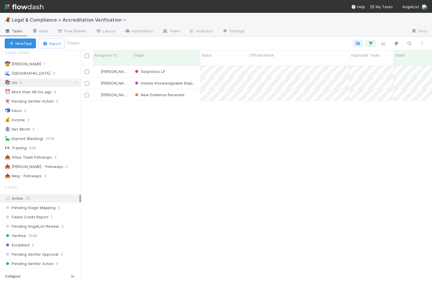
scroll to position [5, 0]
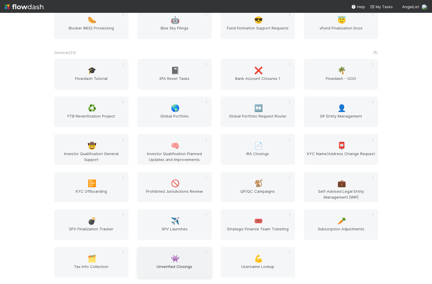
scroll to position [400, 0]
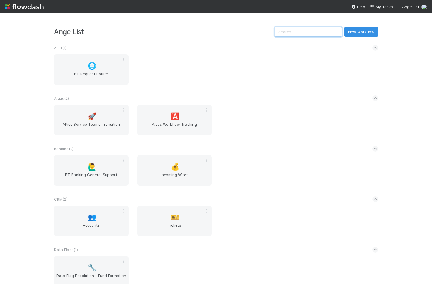
click at [324, 35] on input "text" at bounding box center [307, 32] width 67 height 10
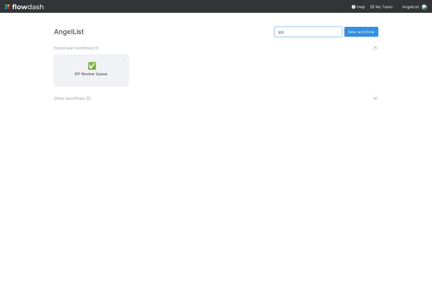
type input "ipp"
click at [90, 81] on span "IPP Review Queue" at bounding box center [91, 77] width 70 height 12
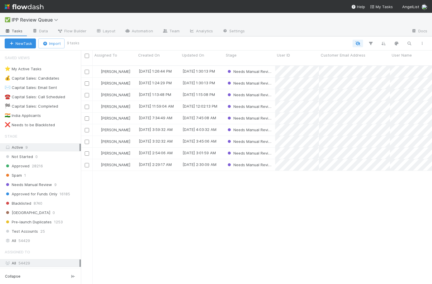
scroll to position [0, 0]
click at [408, 43] on icon "button" at bounding box center [409, 43] width 6 height 5
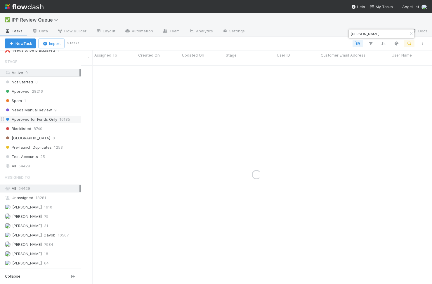
scroll to position [67, 0]
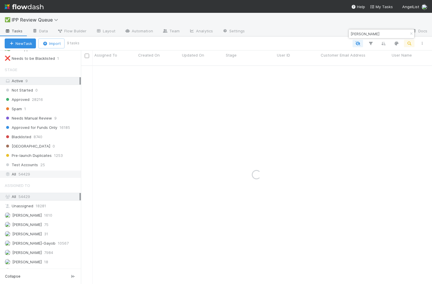
click at [29, 174] on span "54429" at bounding box center [24, 174] width 12 height 7
click at [387, 33] on input "[PERSON_NAME]" at bounding box center [378, 33] width 58 height 7
click at [351, 33] on input "Carol Lunsford" at bounding box center [378, 33] width 58 height 7
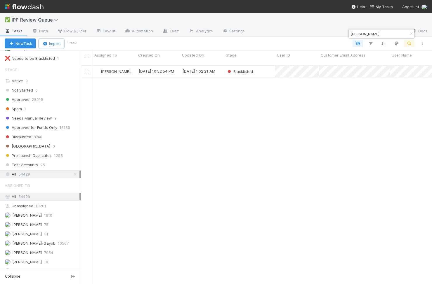
scroll to position [223, 351]
type input "Carol Lunsford"
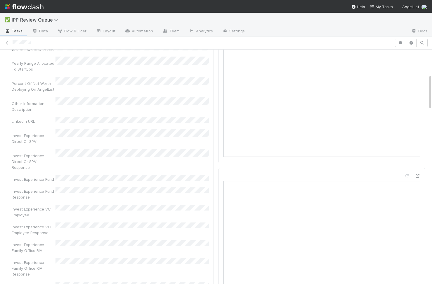
scroll to position [55, 0]
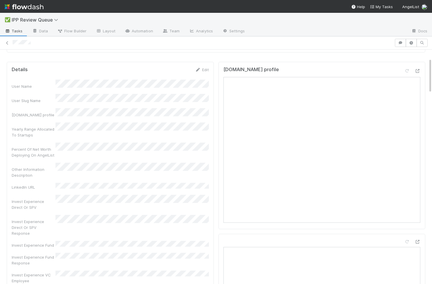
click at [34, 215] on div "Invest Experience Direct Or SPV Response" at bounding box center [110, 225] width 197 height 21
click at [34, 219] on div "Invest Experience Direct Or SPV Response" at bounding box center [34, 228] width 44 height 18
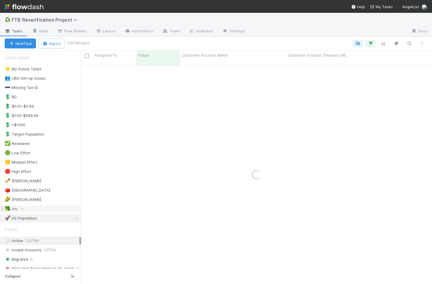
click at [41, 208] on div "🥦 Viv" at bounding box center [43, 209] width 76 height 7
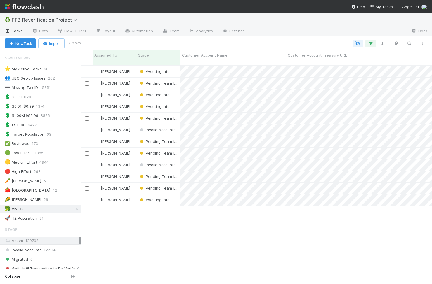
scroll to position [223, 351]
click at [201, 251] on div "Viv Hong Awaiting Info 3/19/25, 12:54:09 AM 8/20/25, 10:49:06 AM 0 Viv Hong Pen…" at bounding box center [256, 177] width 351 height 223
click at [133, 126] on div at bounding box center [216, 142] width 432 height 284
click at [127, 125] on div "[PERSON_NAME]" at bounding box center [115, 129] width 44 height 11
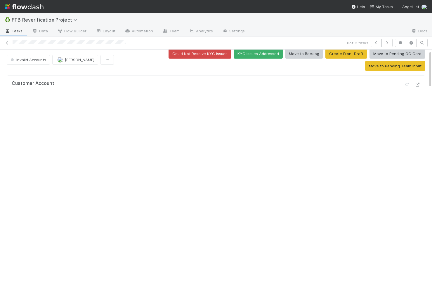
scroll to position [4, 0]
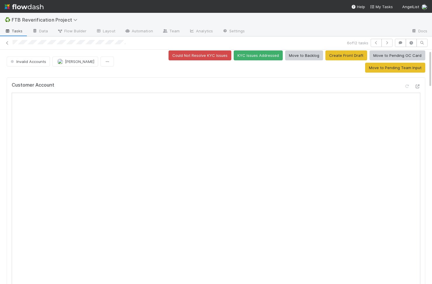
click at [93, 77] on div "Customer Account" at bounding box center [216, 190] width 418 height 226
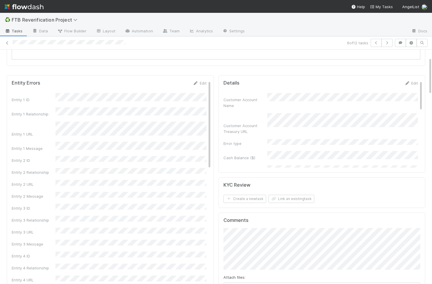
scroll to position [346, 0]
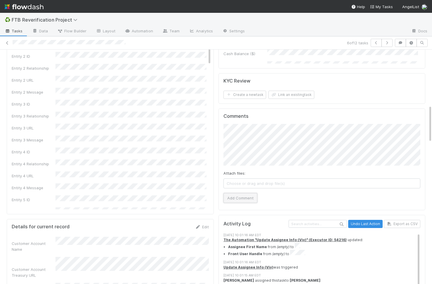
click at [232, 193] on button "Add Comment" at bounding box center [240, 198] width 34 height 10
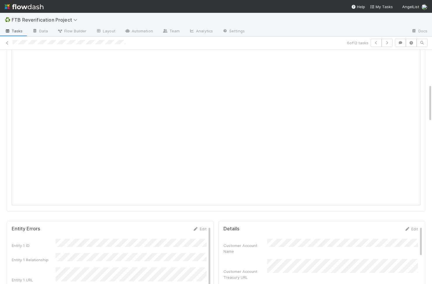
scroll to position [0, 0]
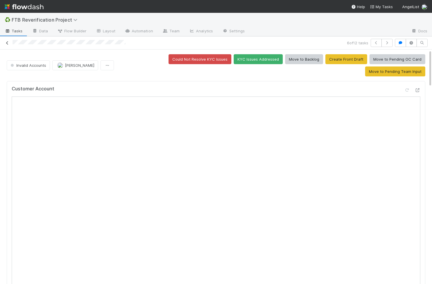
click at [7, 43] on icon at bounding box center [7, 43] width 6 height 4
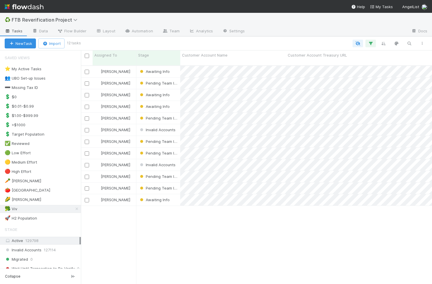
scroll to position [223, 351]
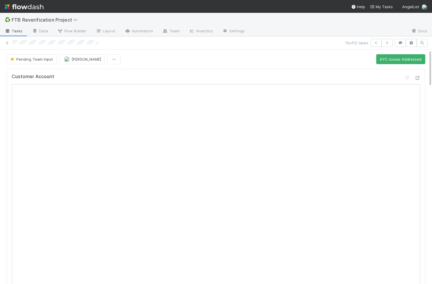
scroll to position [7, 0]
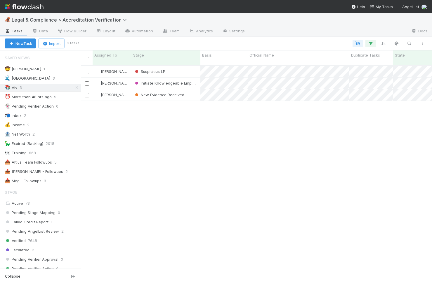
scroll to position [223, 351]
